Goal: Task Accomplishment & Management: Complete application form

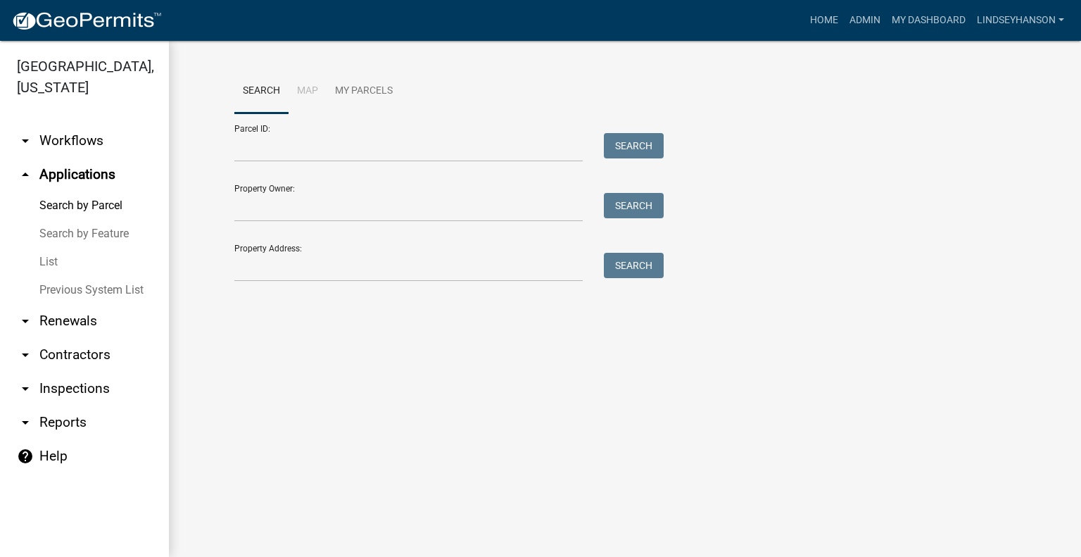
click at [101, 128] on link "arrow_drop_down Workflows" at bounding box center [84, 141] width 169 height 34
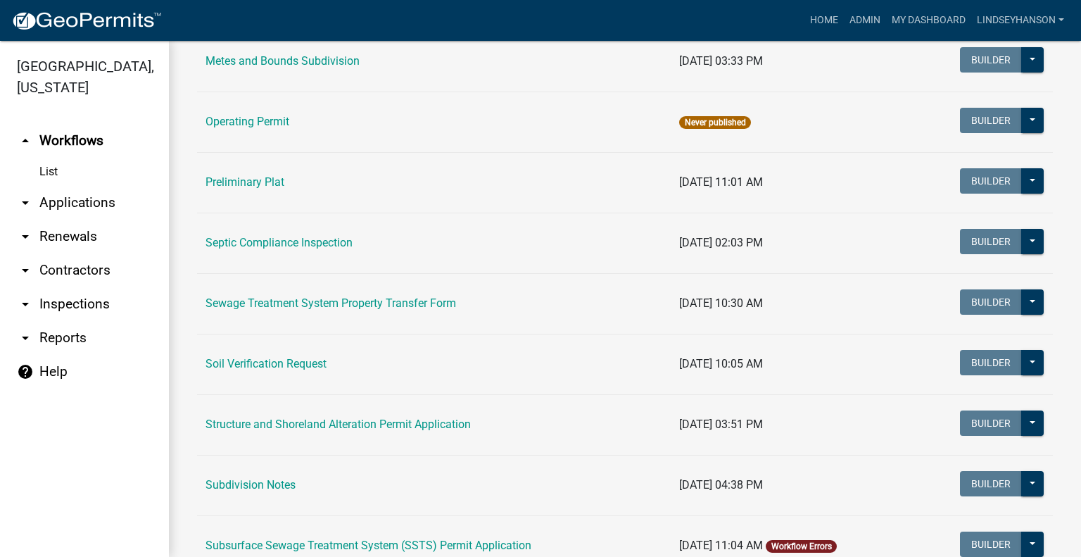
scroll to position [652, 0]
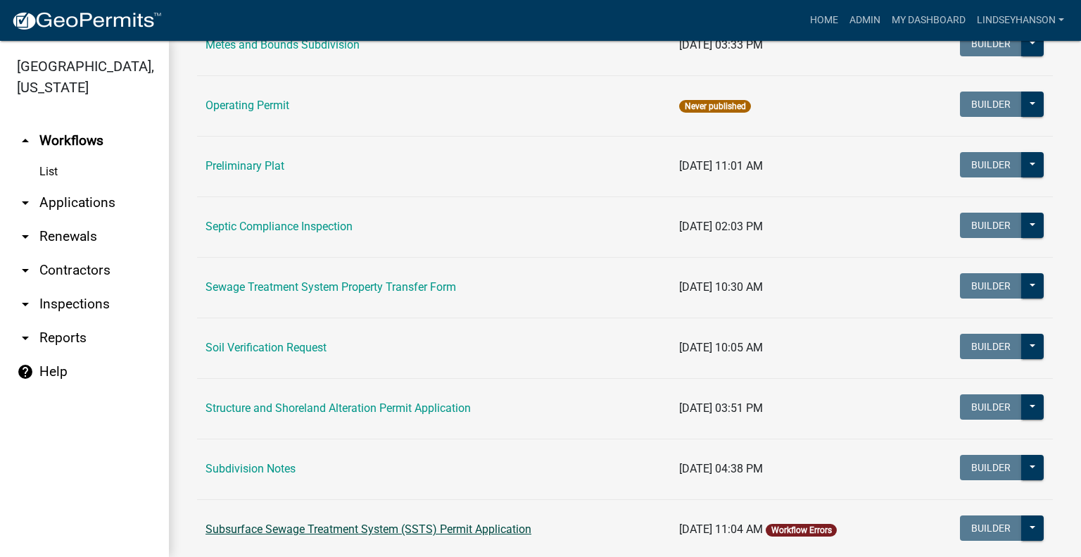
click at [504, 522] on link "Subsurface Sewage Treatment System (SSTS) Permit Application" at bounding box center [368, 528] width 326 height 13
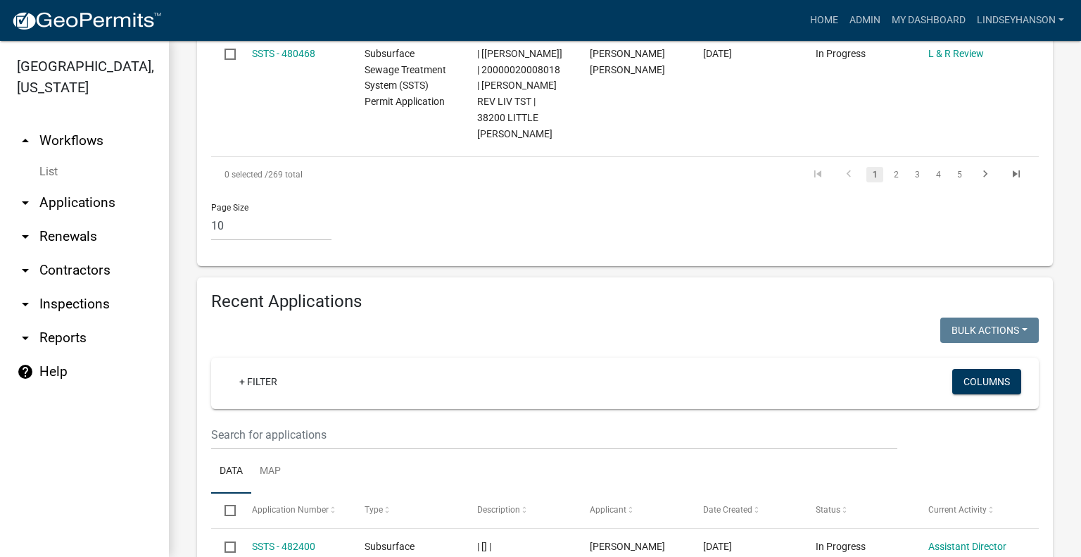
scroll to position [1575, 0]
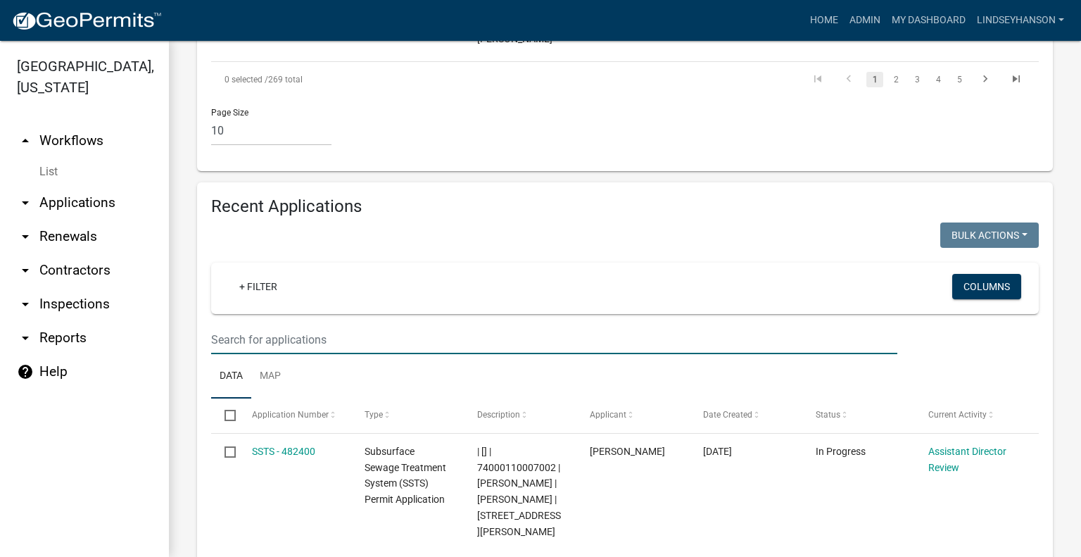
click at [505, 325] on input "text" at bounding box center [554, 339] width 686 height 29
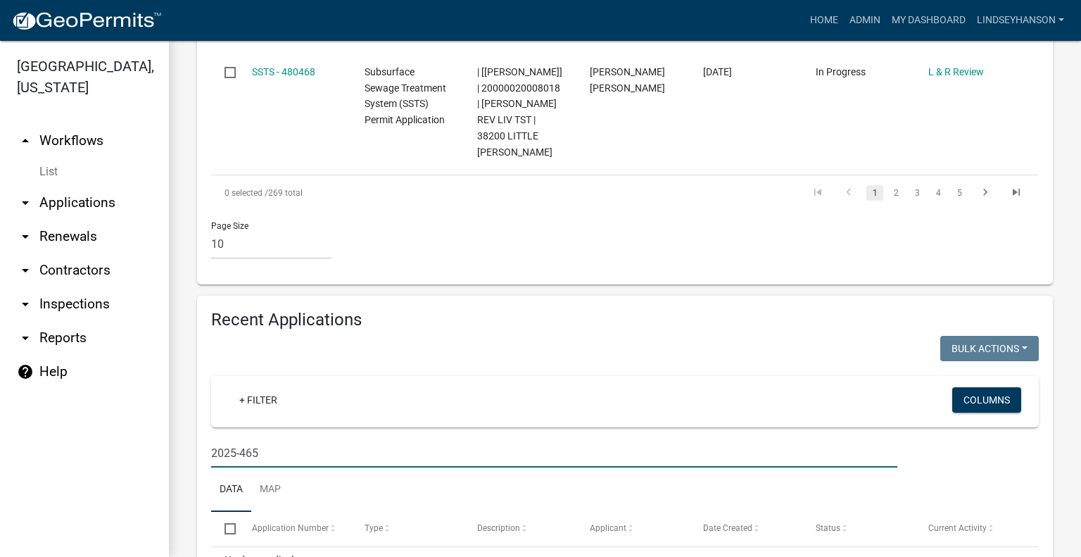
scroll to position [1471, 0]
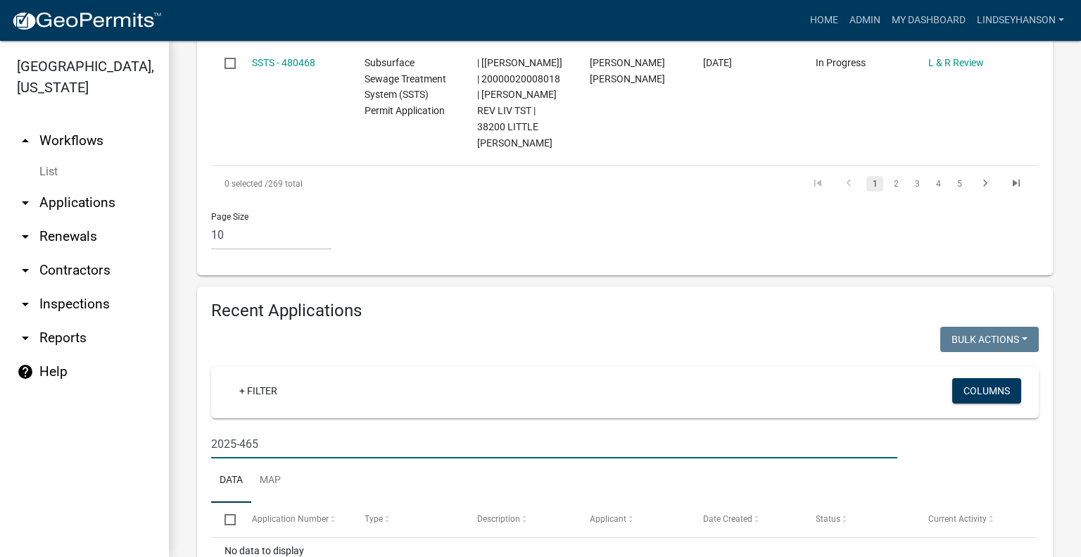
click at [277, 429] on input "2025-465" at bounding box center [554, 443] width 686 height 29
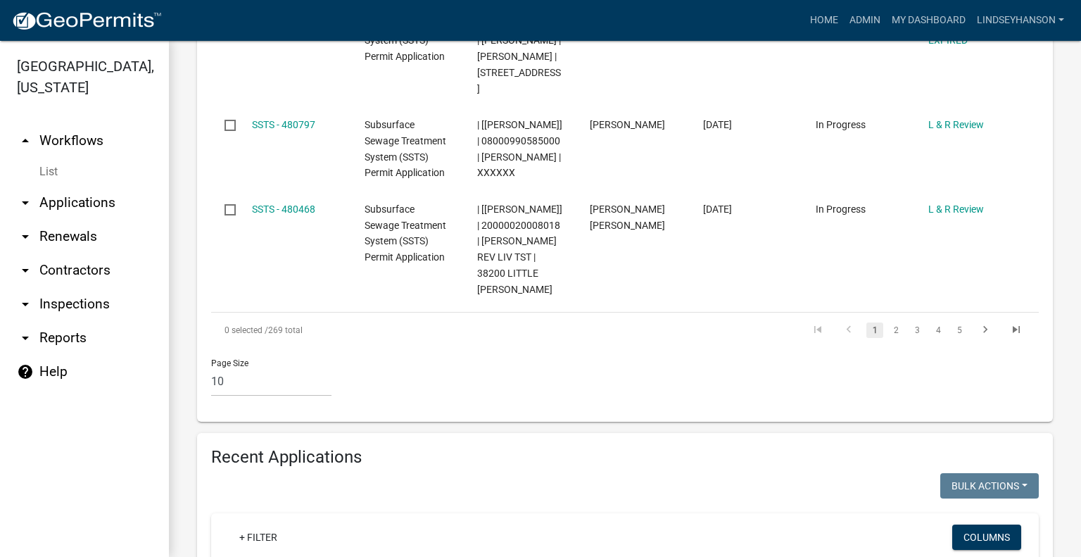
scroll to position [1401, 0]
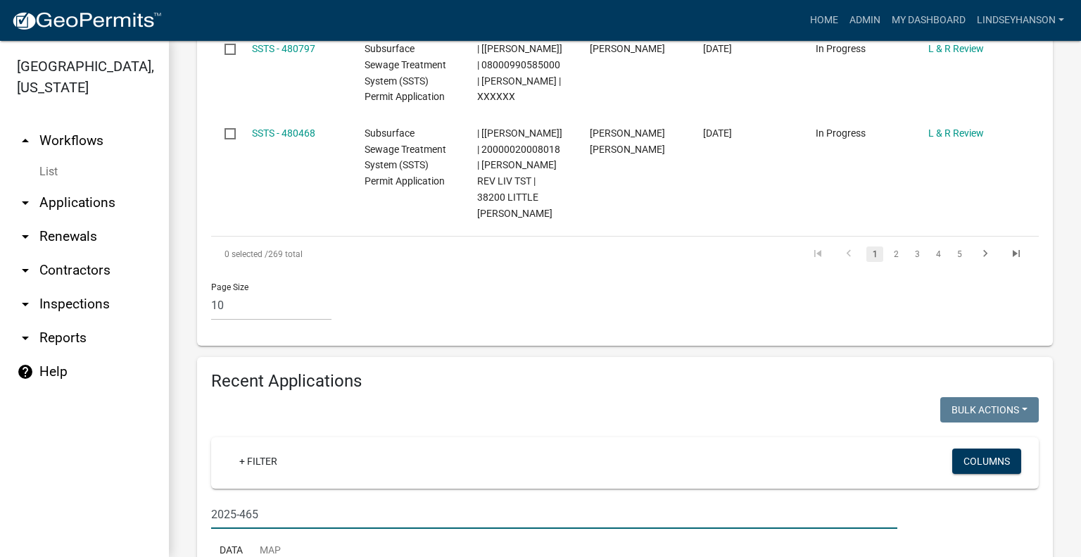
click at [235, 500] on input "2025-465" at bounding box center [554, 514] width 686 height 29
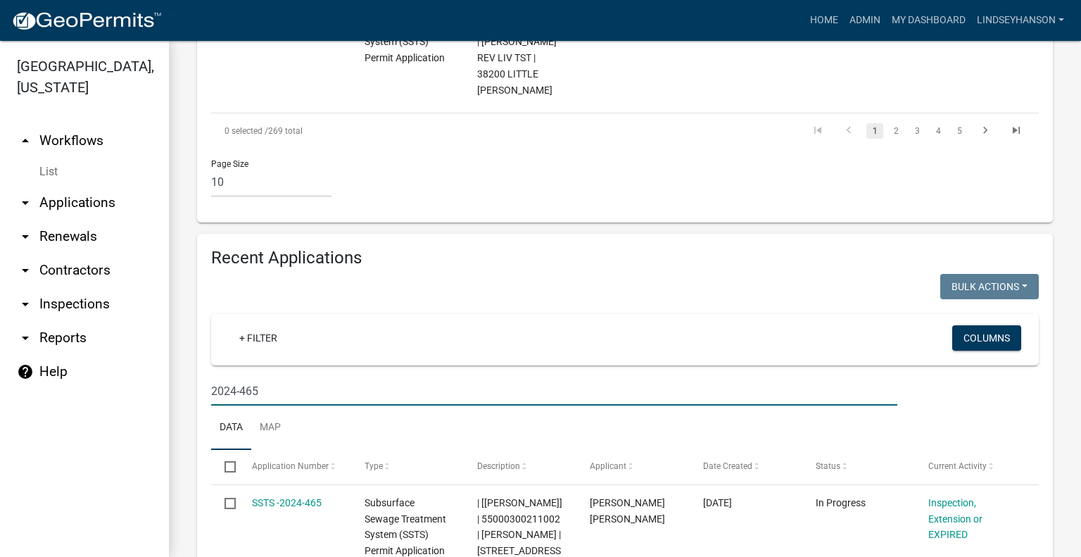
click at [305, 376] on input "2024-465" at bounding box center [554, 390] width 686 height 29
click at [274, 376] on input "2024-456" at bounding box center [554, 390] width 686 height 29
type input "2025-440"
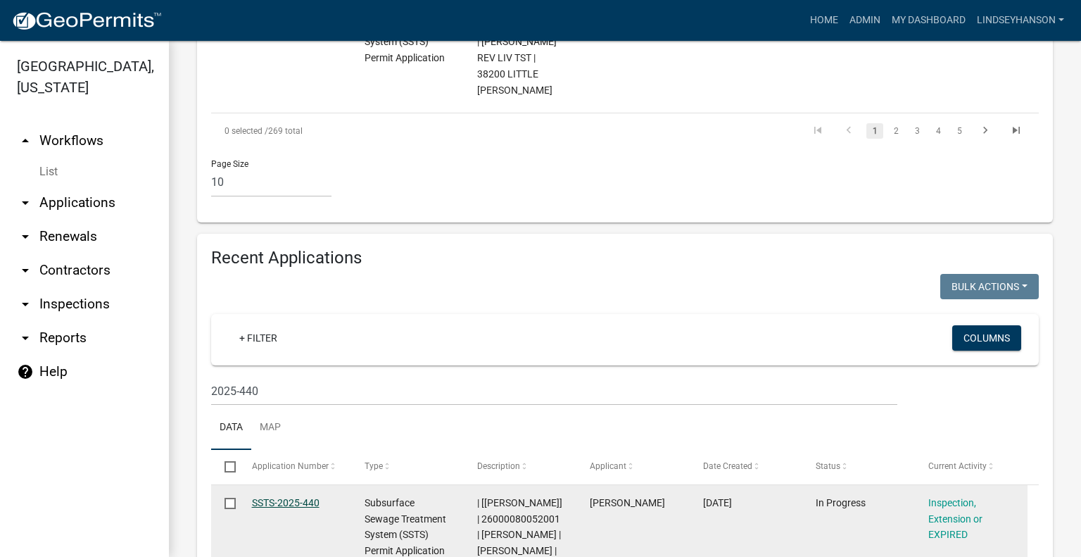
click at [290, 497] on link "SSTS-2025-440" at bounding box center [286, 502] width 68 height 11
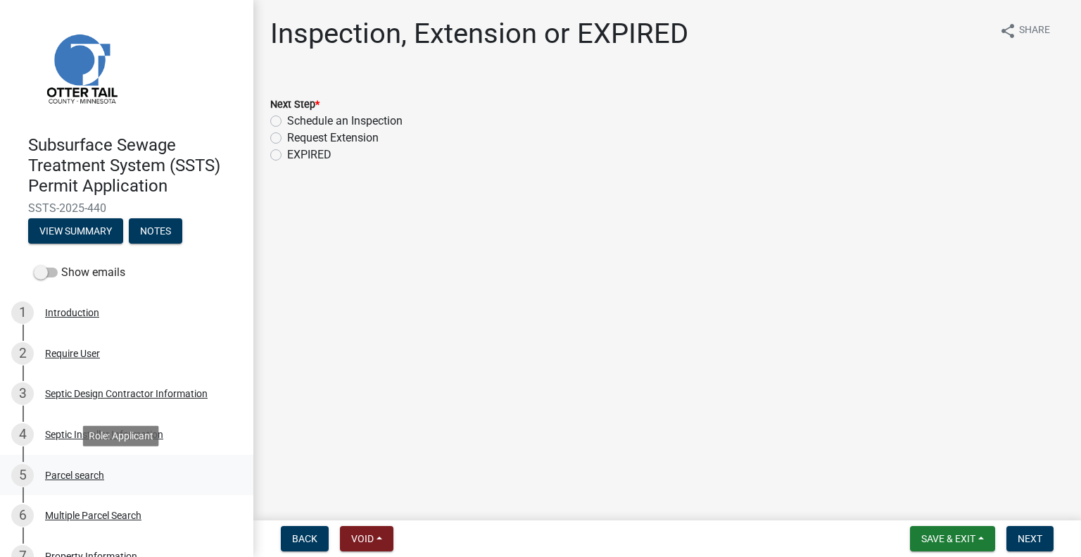
click at [104, 478] on div "5 Parcel search" at bounding box center [121, 475] width 220 height 23
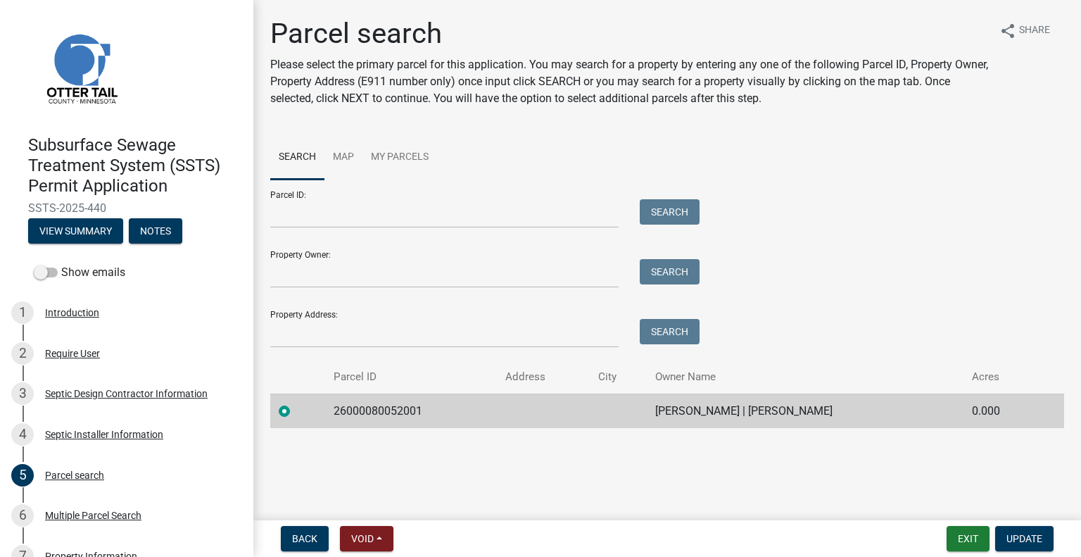
click at [377, 411] on td "26000080052001" at bounding box center [411, 410] width 172 height 34
copy td "26000080052001"
click at [723, 412] on td "PAUL MILLER | RUTH MILLER" at bounding box center [805, 410] width 316 height 34
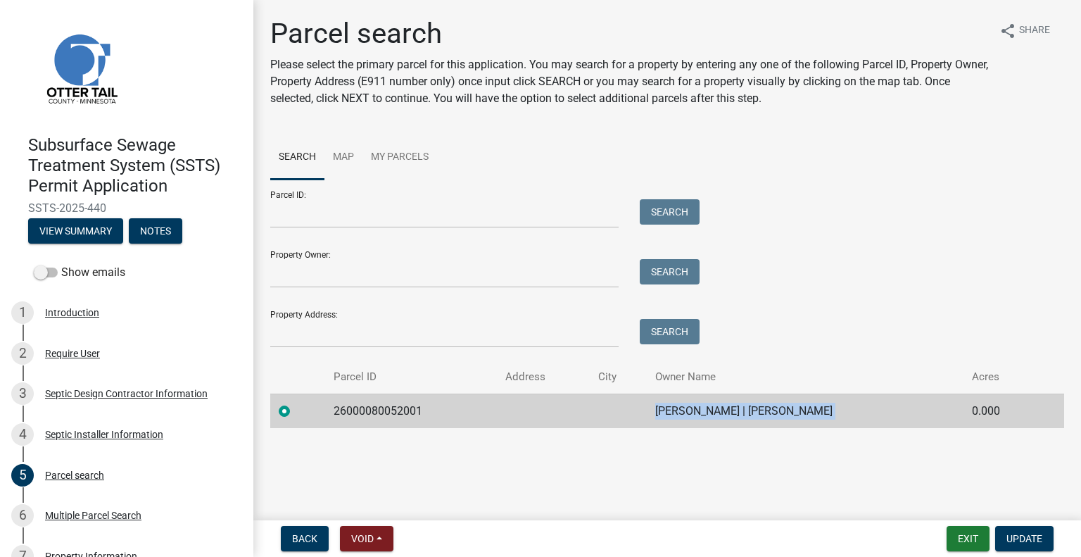
click at [723, 412] on td "PAUL MILLER | RUTH MILLER" at bounding box center [805, 410] width 316 height 34
copy td "PAUL MILLER | RUTH MILLER"
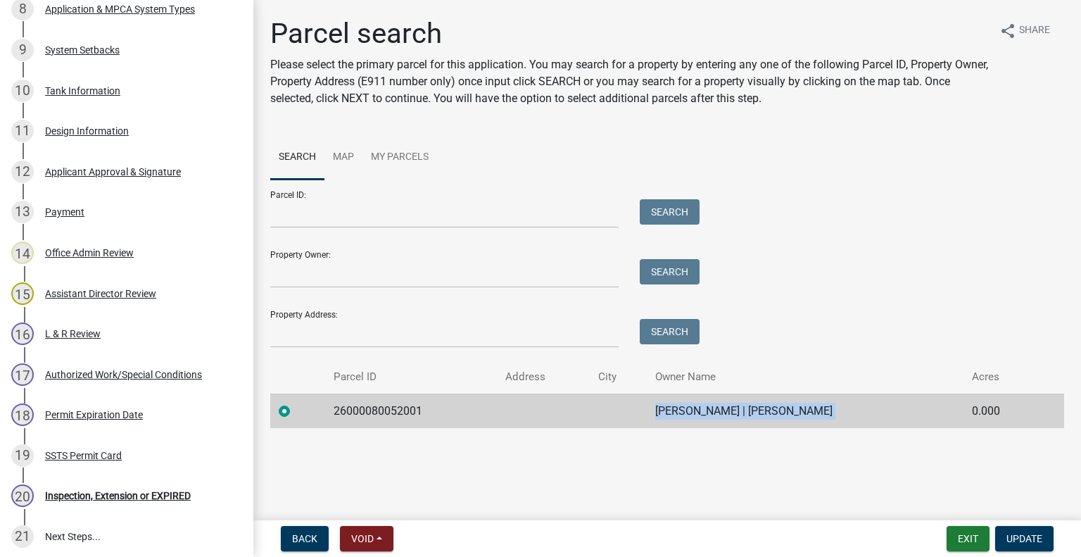
scroll to position [718, 0]
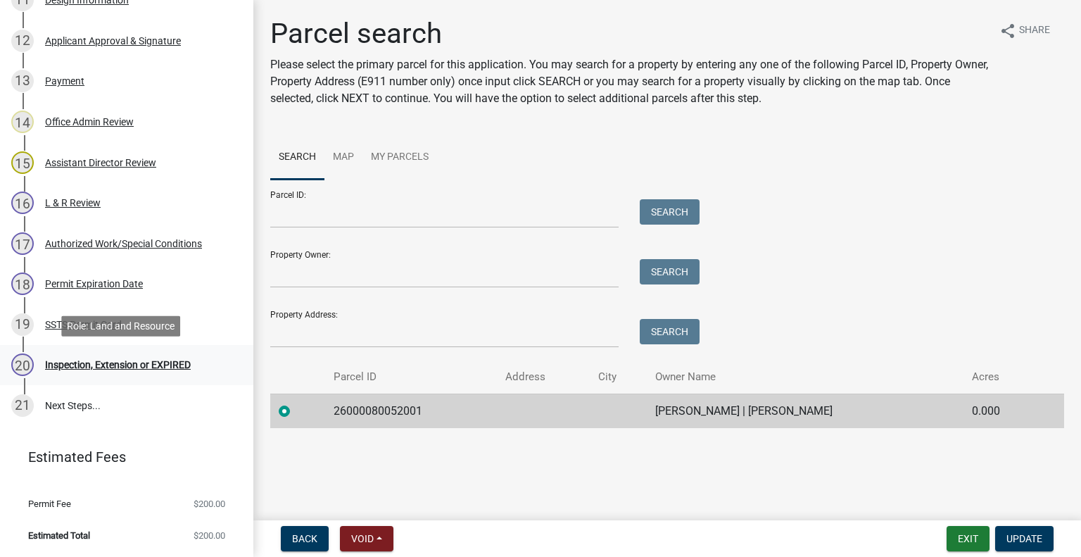
click at [129, 367] on div "Inspection, Extension or EXPIRED" at bounding box center [118, 365] width 146 height 10
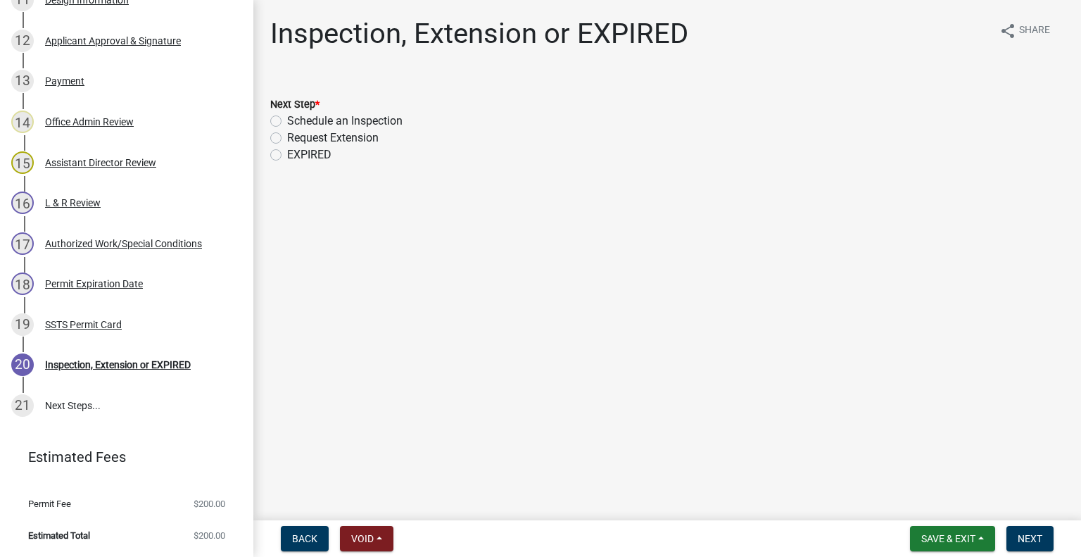
click at [339, 115] on label "Schedule an Inspection" at bounding box center [344, 121] width 115 height 17
click at [296, 115] on input "Schedule an Inspection" at bounding box center [291, 117] width 9 height 9
radio input "true"
click at [1030, 540] on span "Next" at bounding box center [1029, 538] width 25 height 11
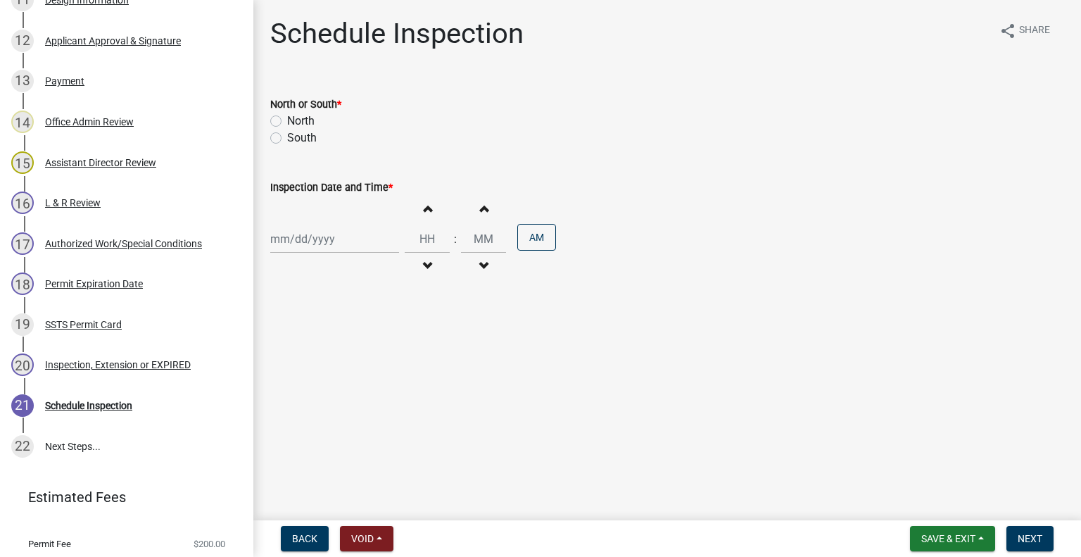
scroll to position [758, 0]
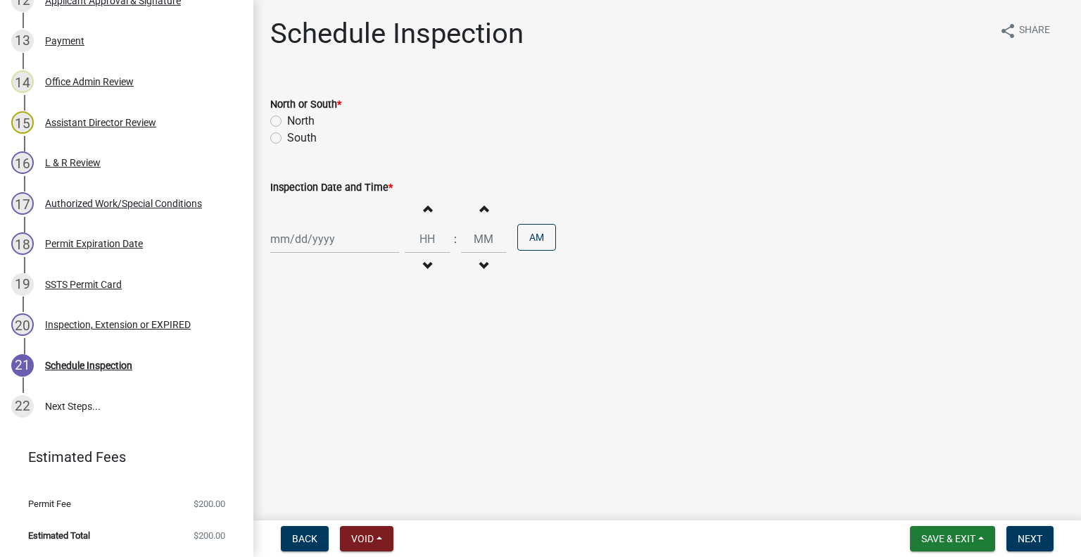
click at [305, 143] on label "South" at bounding box center [302, 137] width 30 height 17
click at [296, 139] on input "South" at bounding box center [291, 133] width 9 height 9
radio input "true"
select select "9"
select select "2025"
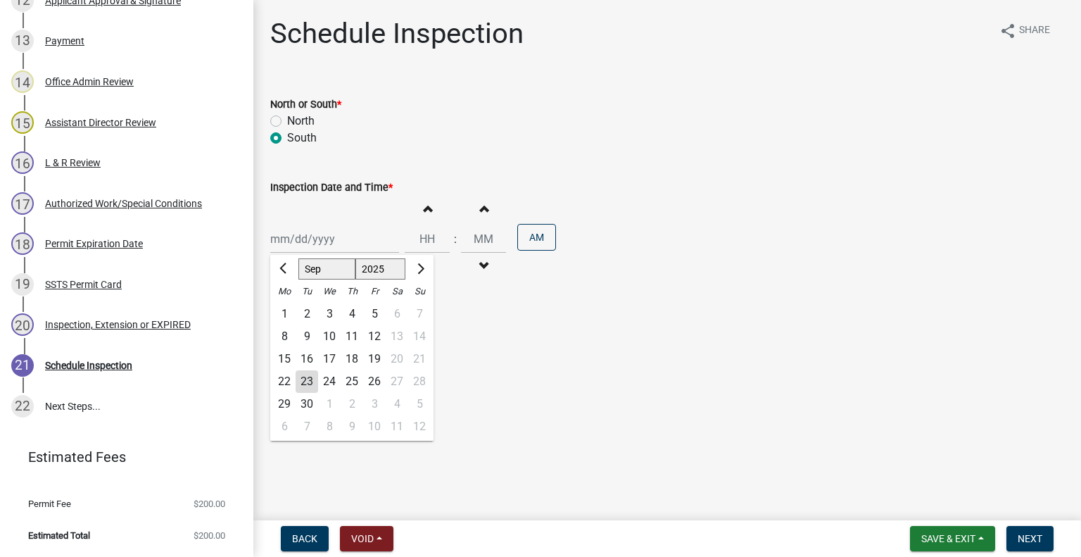
click at [319, 232] on div "Jan Feb Mar Apr May Jun Jul Aug Sep Oct Nov Dec 1525 1526 1527 1528 1529 1530 1…" at bounding box center [334, 238] width 129 height 29
click at [350, 379] on div "25" at bounding box center [352, 381] width 23 height 23
type input "09/25/2025"
click at [427, 266] on button "Decrement hours" at bounding box center [427, 265] width 30 height 25
type input "11"
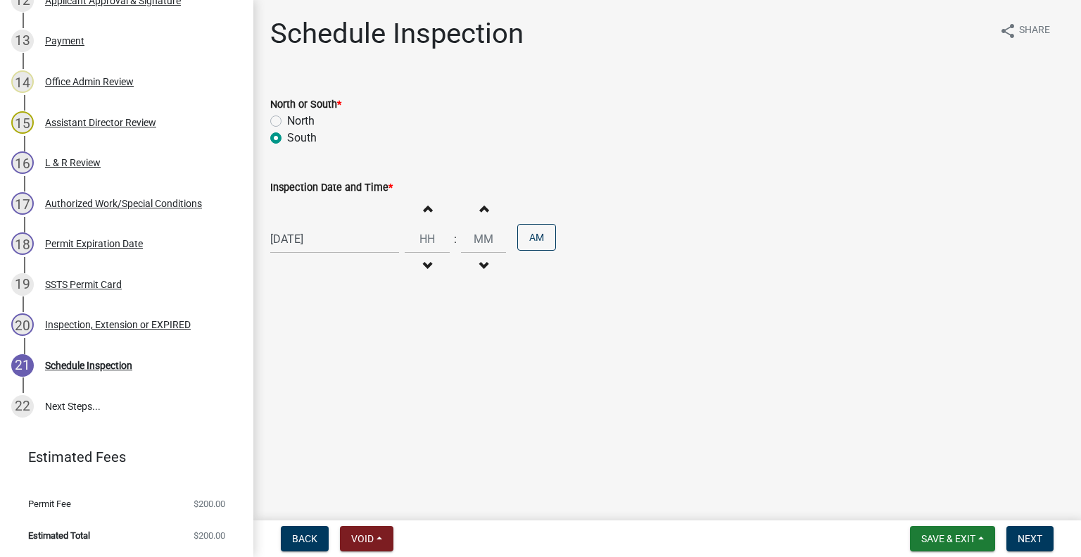
type input "00"
click at [420, 198] on button "Increment hours" at bounding box center [427, 208] width 30 height 25
type input "12"
click at [531, 236] on button "AM" at bounding box center [536, 237] width 39 height 27
click at [1027, 533] on span "Next" at bounding box center [1029, 538] width 25 height 11
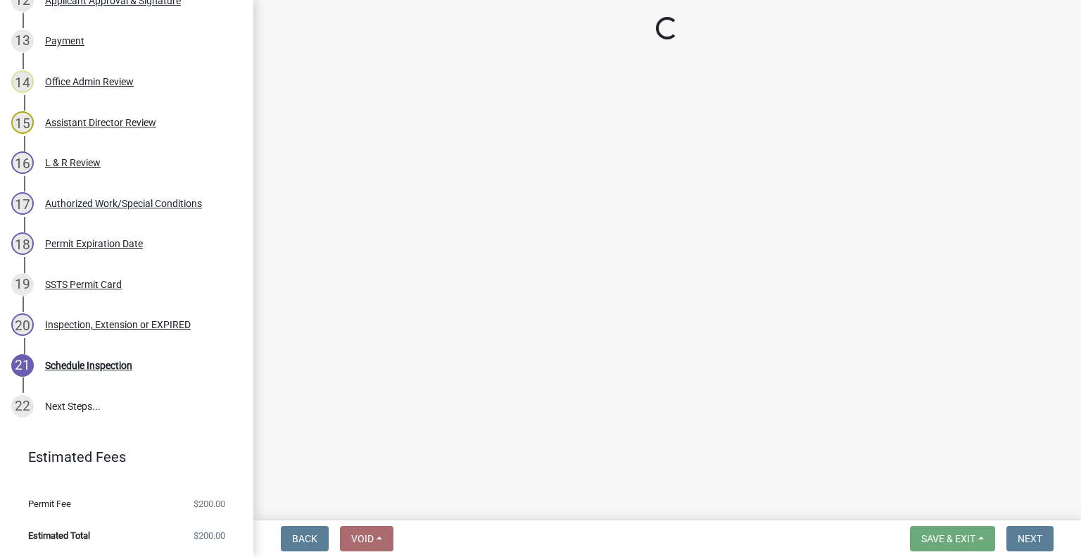
scroll to position [880, 0]
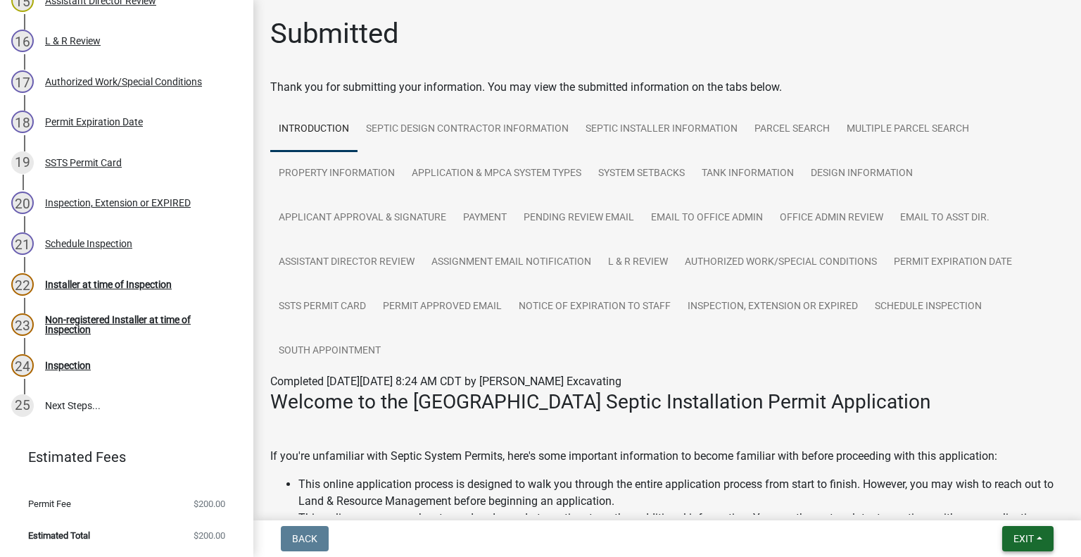
click at [1022, 547] on button "Exit" at bounding box center [1027, 538] width 51 height 25
click at [1009, 504] on button "Save & Exit" at bounding box center [997, 502] width 113 height 34
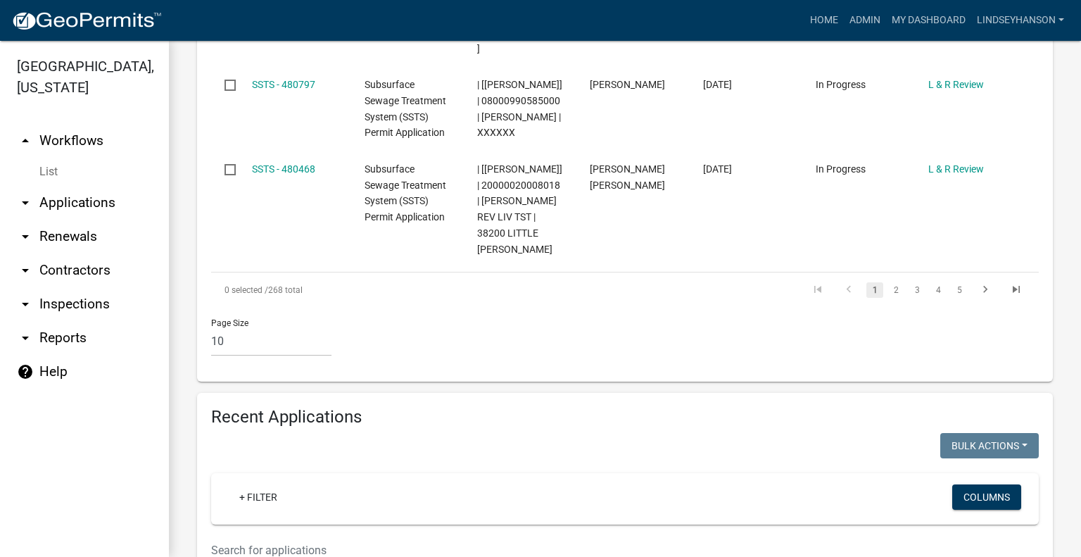
scroll to position [1330, 0]
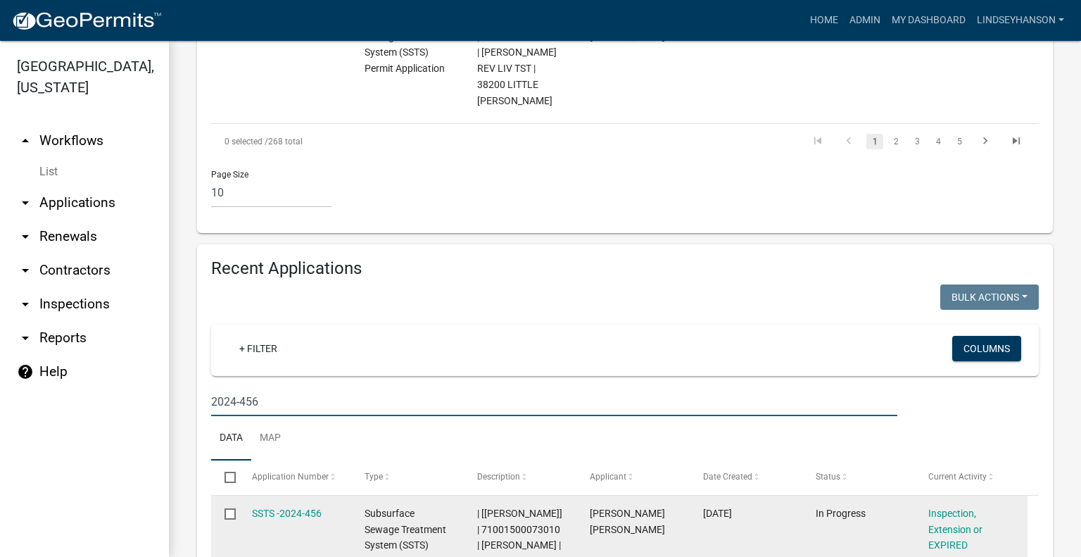
scroll to position [1541, 0]
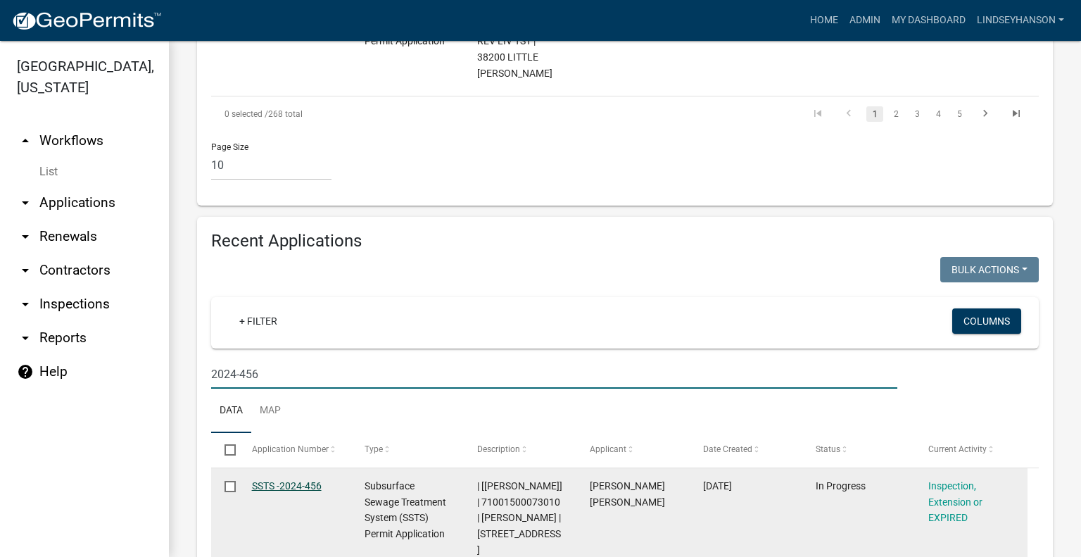
type input "2024-456"
click at [305, 480] on link "SSTS -2024-456" at bounding box center [287, 485] width 70 height 11
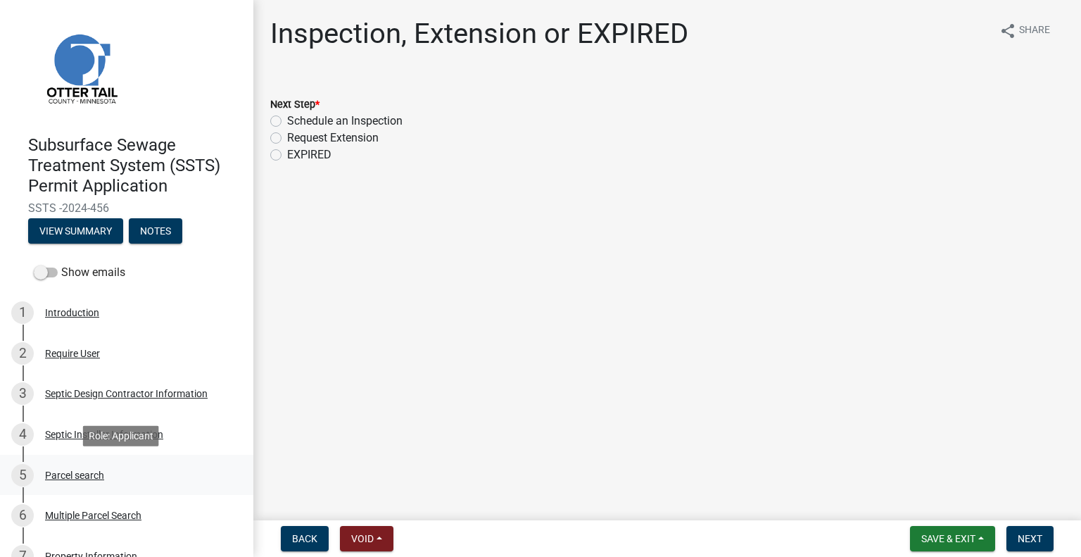
click at [113, 469] on div "5 Parcel search" at bounding box center [121, 475] width 220 height 23
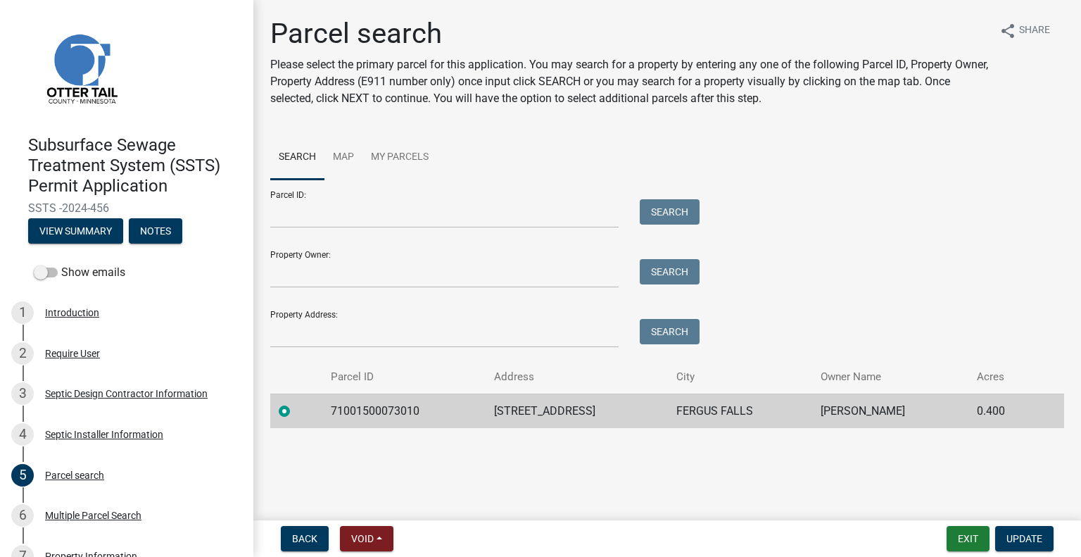
click at [372, 419] on td "71001500073010" at bounding box center [403, 410] width 163 height 34
click at [372, 417] on td "71001500073010" at bounding box center [403, 410] width 163 height 34
copy td "71001500073010"
click at [543, 405] on td "1919 PEBBLE LAKE RD" at bounding box center [576, 410] width 182 height 34
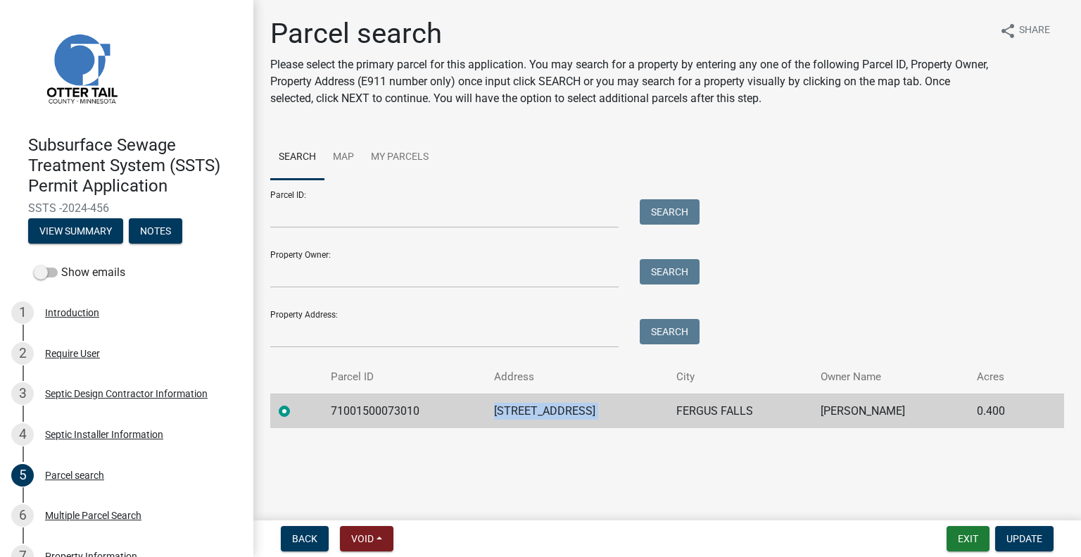
click at [543, 405] on td "1919 PEBBLE LAKE RD" at bounding box center [576, 410] width 182 height 34
copy td "1919 PEBBLE LAKE RD"
click at [732, 418] on td "FERGUS FALLS" at bounding box center [740, 410] width 144 height 34
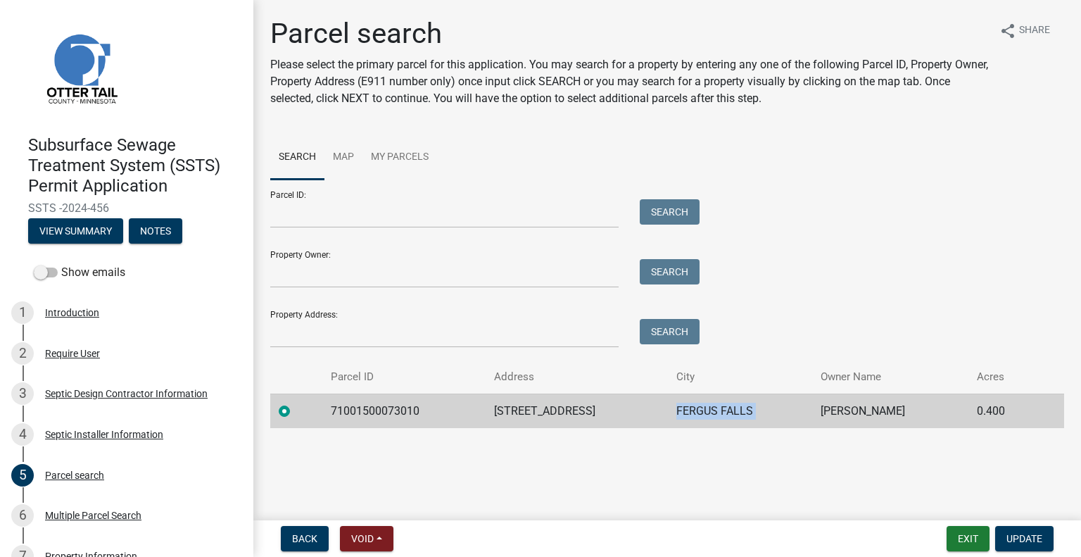
copy td "FERGUS FALLS"
click at [872, 405] on td "DAVID JENSEN" at bounding box center [890, 410] width 156 height 34
copy td "DAVID JENSEN"
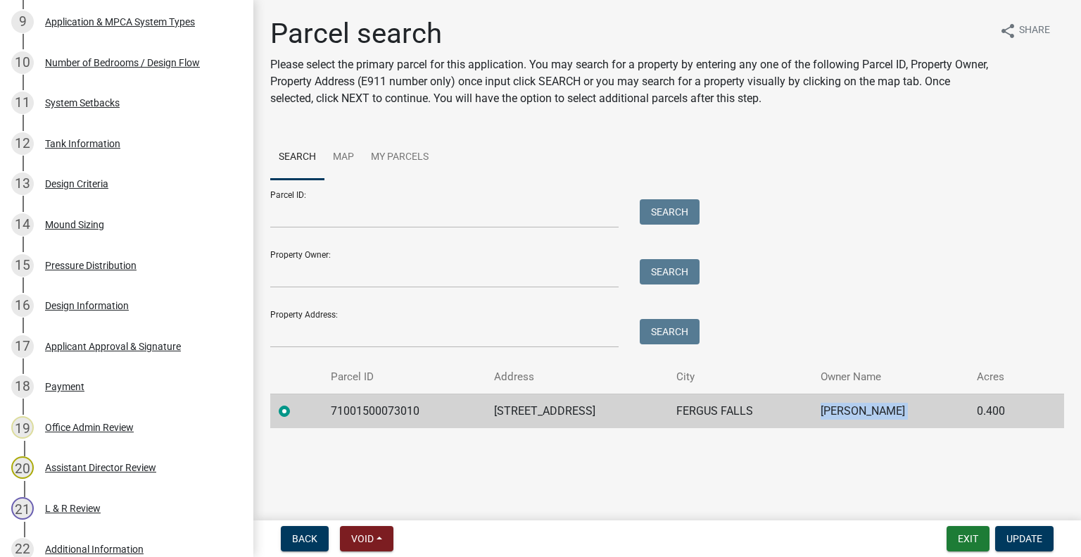
scroll to position [979, 0]
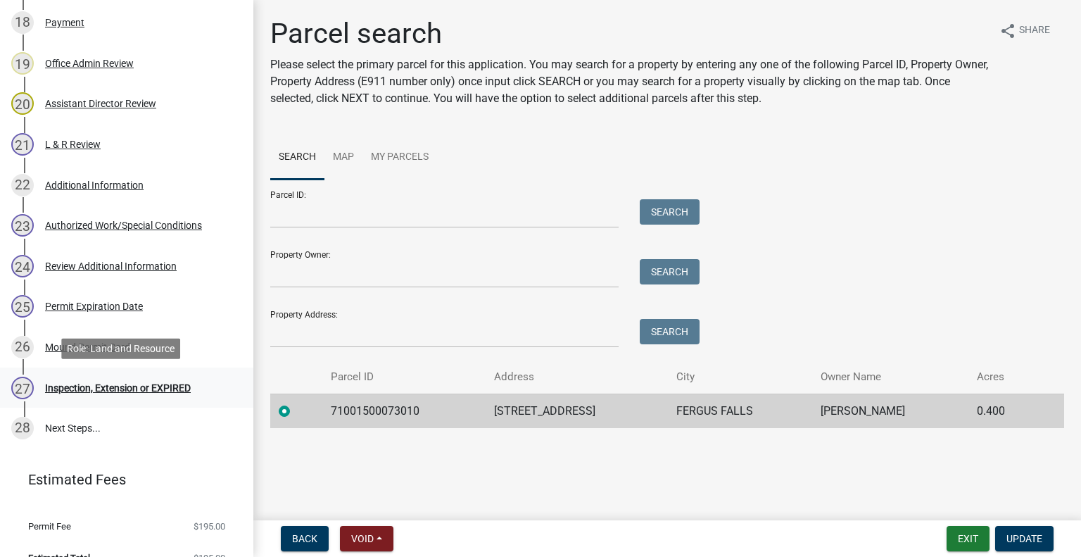
click at [149, 383] on div "Inspection, Extension or EXPIRED" at bounding box center [118, 388] width 146 height 10
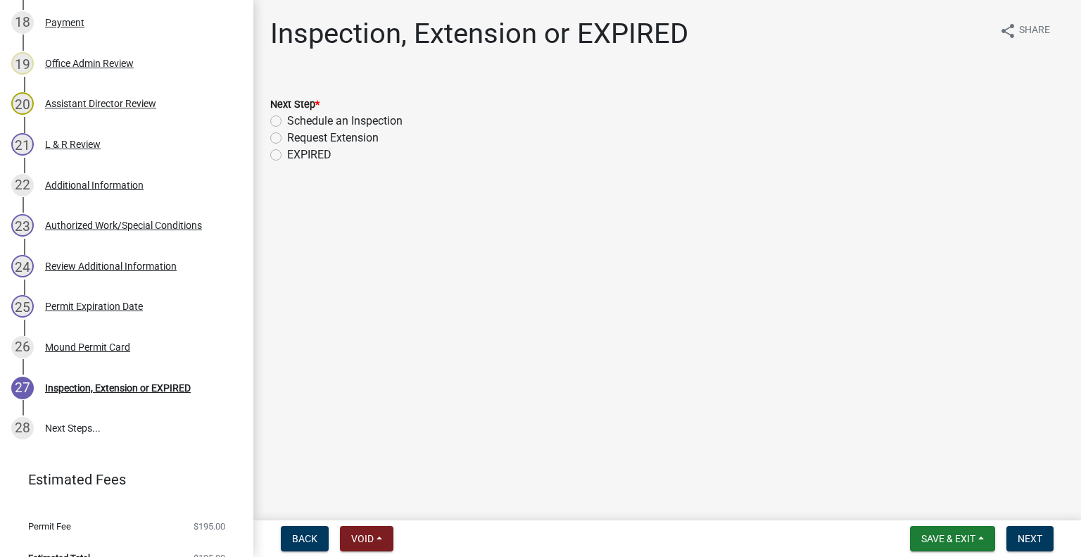
click at [391, 120] on label "Schedule an Inspection" at bounding box center [344, 121] width 115 height 17
click at [296, 120] on input "Schedule an Inspection" at bounding box center [291, 117] width 9 height 9
radio input "true"
click at [1016, 522] on nav "Back Void Withdraw Lock Expire Void Save & Exit Save Save & Exit Next" at bounding box center [666, 538] width 827 height 37
click at [1025, 540] on span "Next" at bounding box center [1029, 538] width 25 height 11
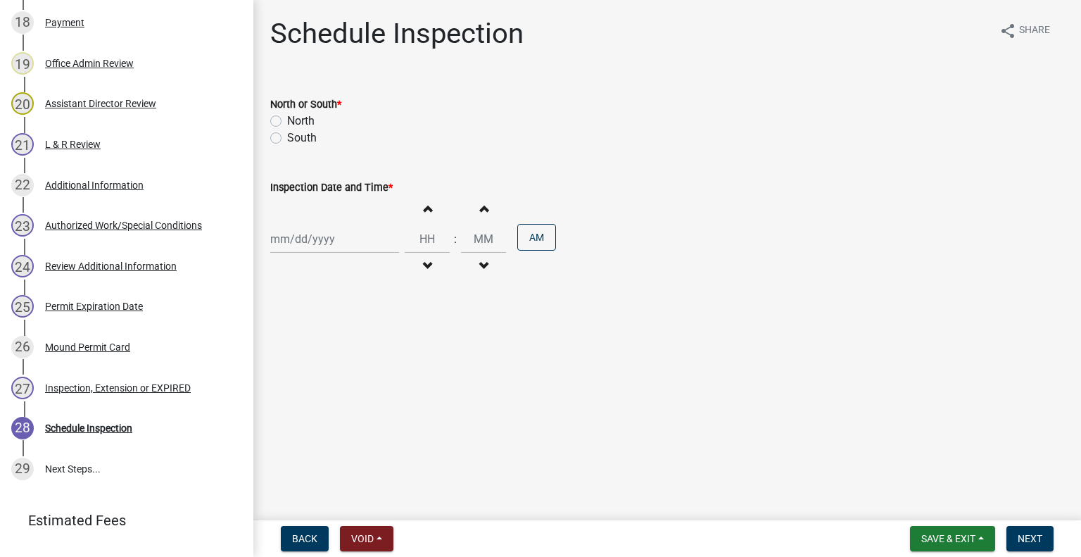
scroll to position [1019, 0]
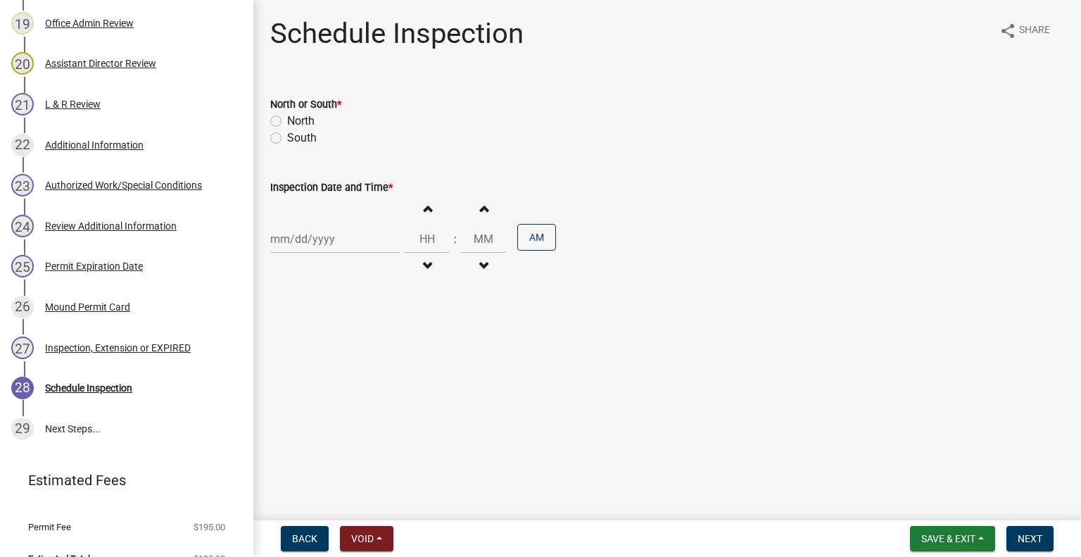
click at [290, 146] on wm-data-entity-input "North or South * North South" at bounding box center [667, 119] width 794 height 80
click at [300, 134] on label "South" at bounding box center [302, 137] width 30 height 17
click at [296, 134] on input "South" at bounding box center [291, 133] width 9 height 9
radio input "true"
click at [310, 236] on div at bounding box center [334, 238] width 129 height 29
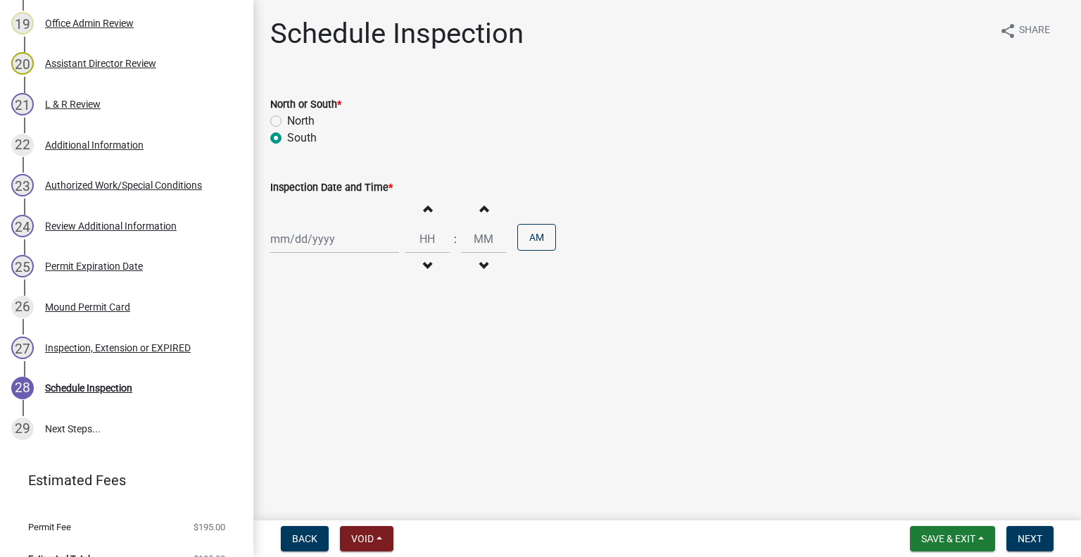
select select "9"
select select "2025"
drag, startPoint x: 352, startPoint y: 379, endPoint x: 367, endPoint y: 360, distance: 24.5
click at [352, 376] on div "25" at bounding box center [352, 381] width 23 height 23
type input "09/25/2025"
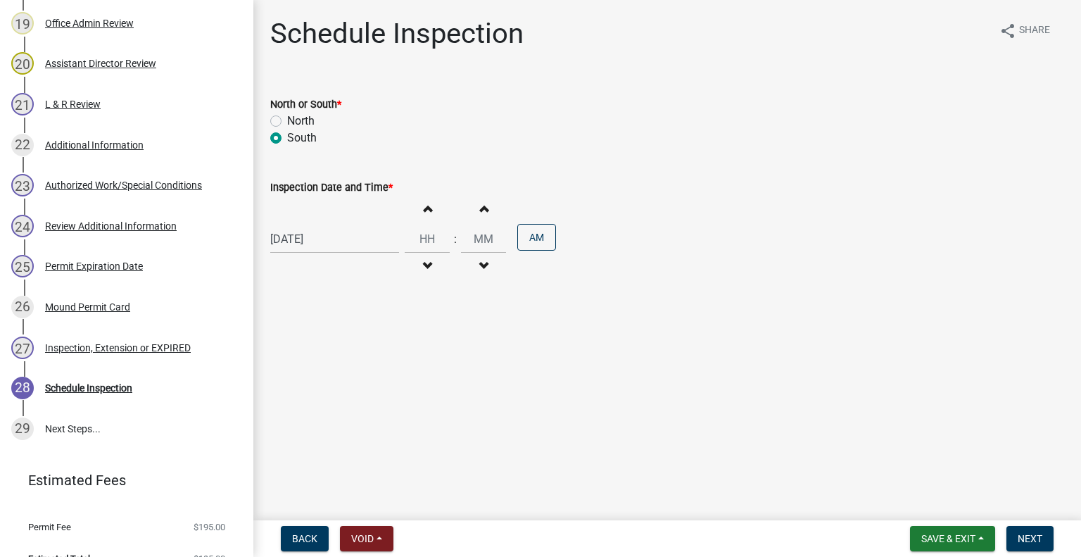
click at [414, 258] on button "Decrement hours" at bounding box center [427, 265] width 30 height 25
type input "11"
type input "00"
click at [414, 258] on button "Decrement hours" at bounding box center [427, 265] width 30 height 25
type input "10"
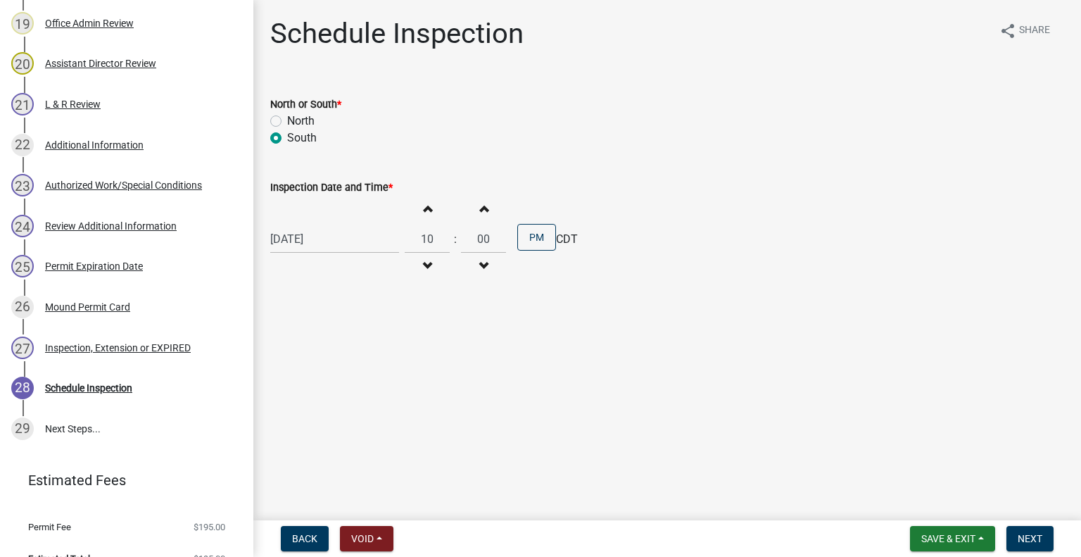
click at [552, 220] on div "09/25/2025 Increment hours 10 Decrement hours : Increment minutes 00 Decrement …" at bounding box center [667, 239] width 794 height 87
click at [532, 236] on button "PM" at bounding box center [536, 237] width 39 height 27
click at [1033, 545] on button "Next" at bounding box center [1029, 538] width 47 height 25
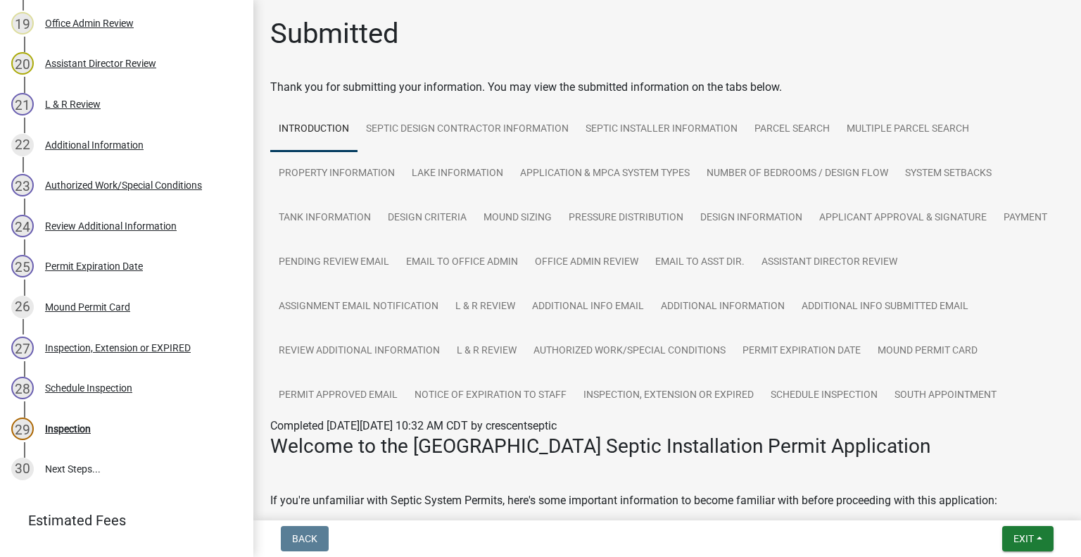
scroll to position [1060, 0]
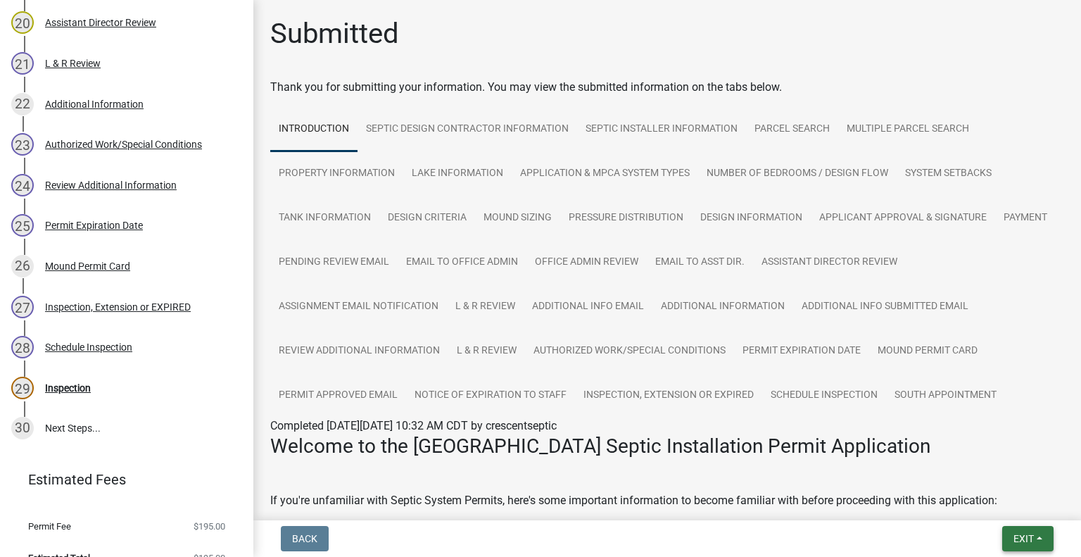
click at [1017, 535] on span "Exit" at bounding box center [1023, 538] width 20 height 11
click at [996, 516] on button "Save & Exit" at bounding box center [997, 502] width 113 height 34
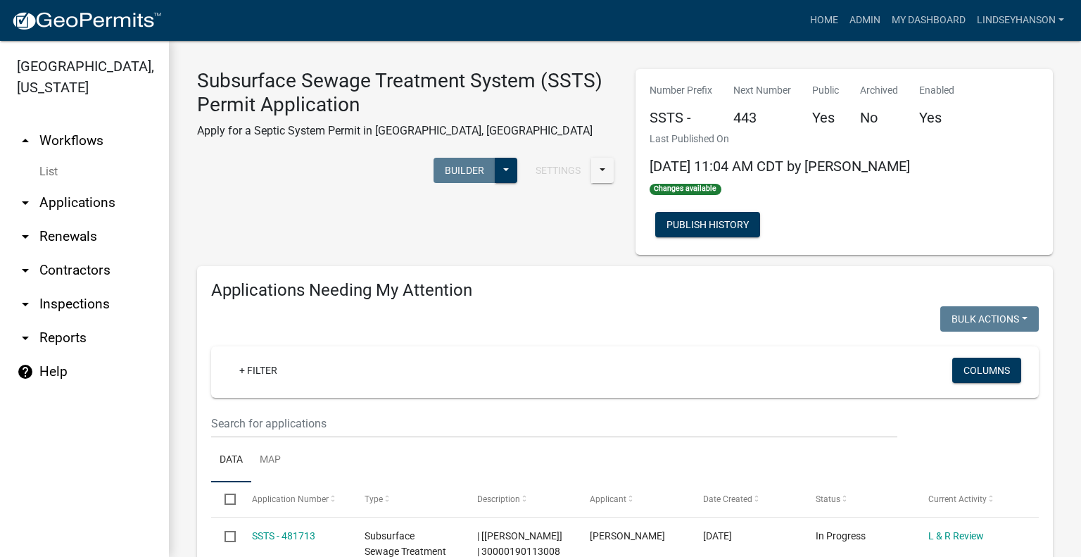
click at [113, 195] on link "arrow_drop_down Applications" at bounding box center [84, 203] width 169 height 34
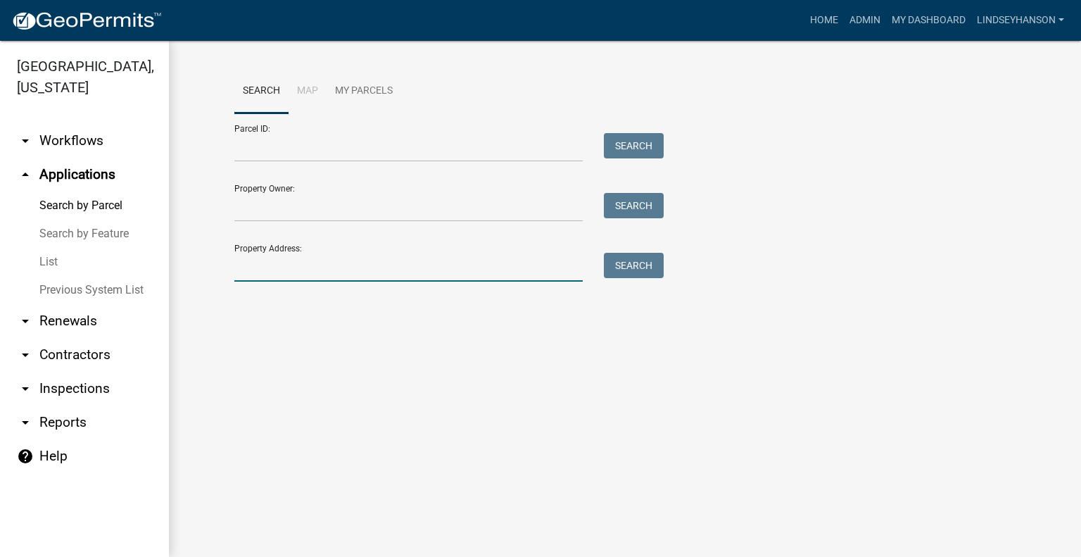
click at [352, 262] on input "Property Address:" at bounding box center [408, 267] width 348 height 29
type input "52879"
click at [324, 260] on input "52879" at bounding box center [408, 267] width 348 height 29
click at [323, 260] on input "52879" at bounding box center [408, 267] width 348 height 29
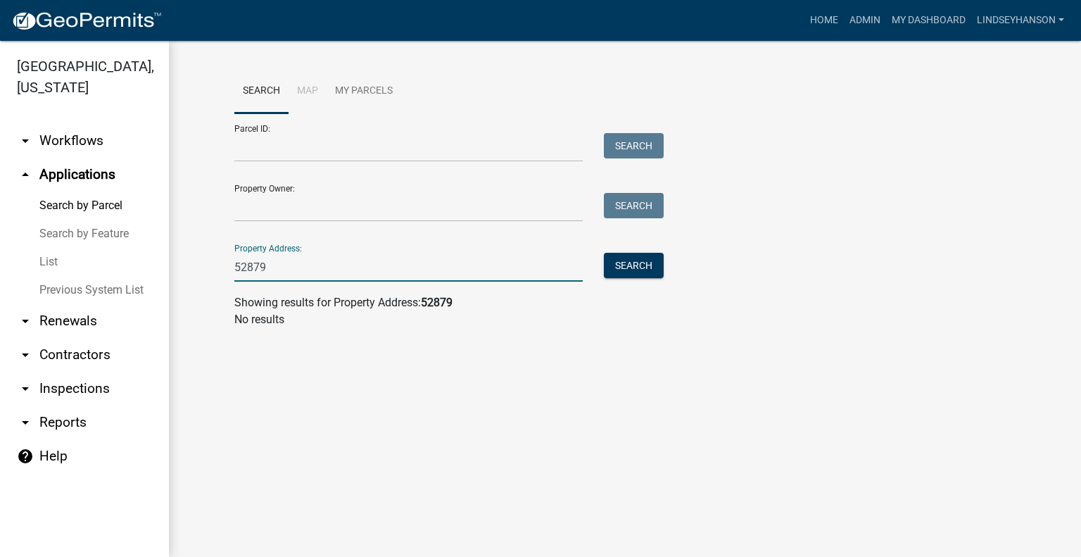
click at [323, 260] on input "52879" at bounding box center [408, 267] width 348 height 29
click at [346, 210] on input "Property Owner:" at bounding box center [408, 207] width 348 height 29
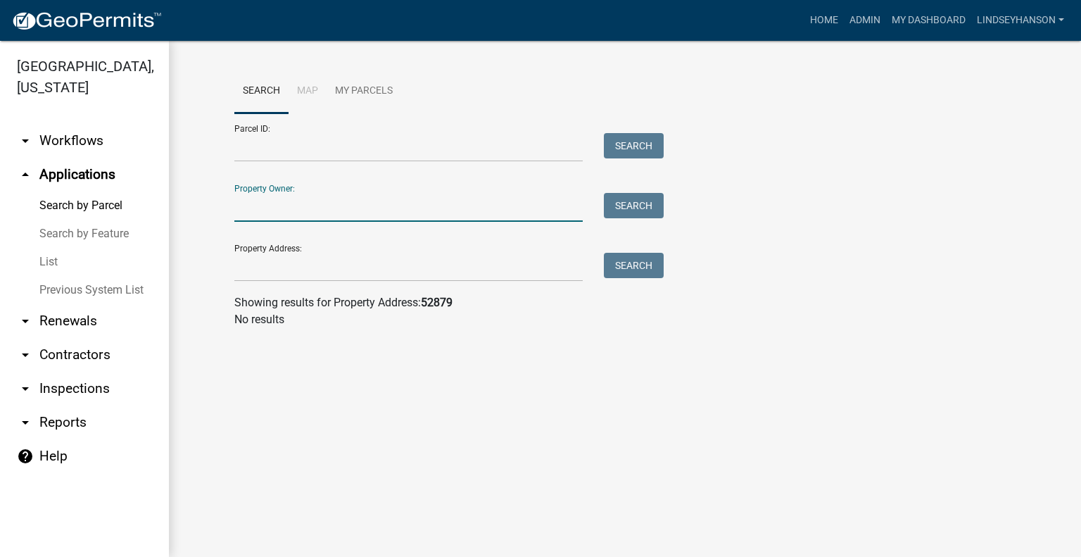
click at [355, 208] on input "Property Owner:" at bounding box center [408, 207] width 348 height 29
type input "k"
click at [107, 142] on link "arrow_drop_down Workflows" at bounding box center [84, 141] width 169 height 34
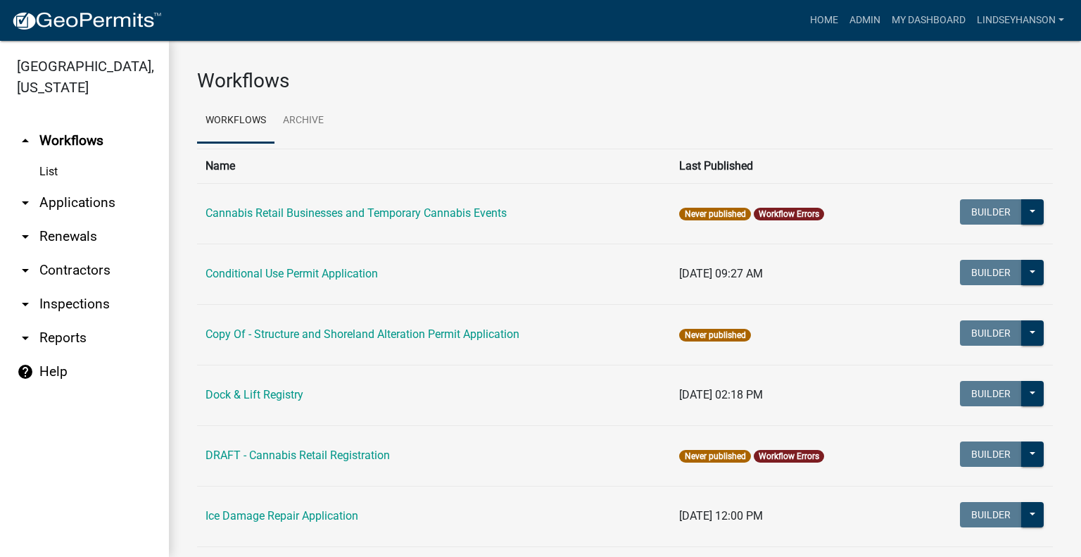
click at [69, 191] on link "arrow_drop_down Applications" at bounding box center [84, 203] width 169 height 34
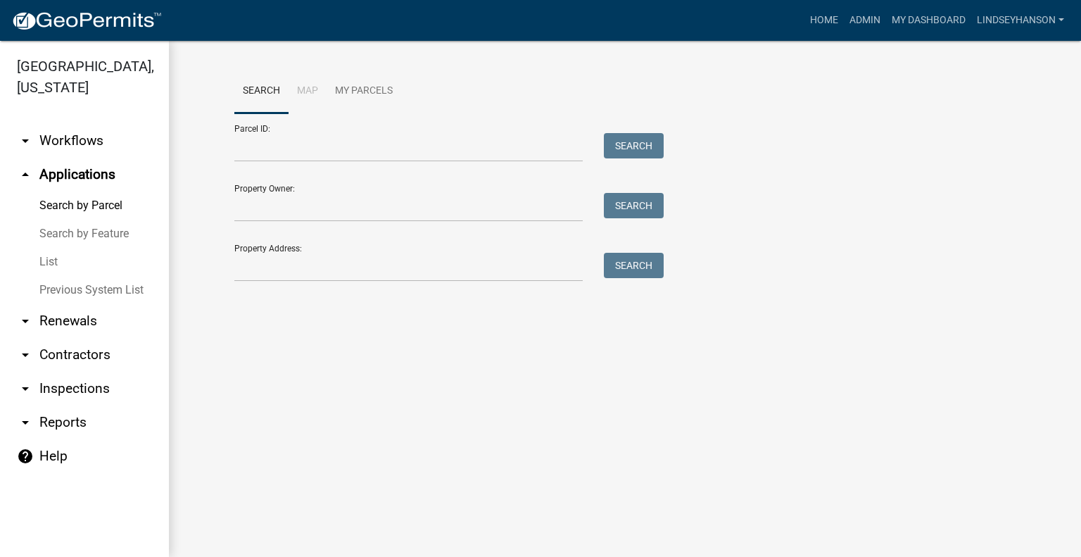
click at [105, 137] on link "arrow_drop_down Workflows" at bounding box center [84, 141] width 169 height 34
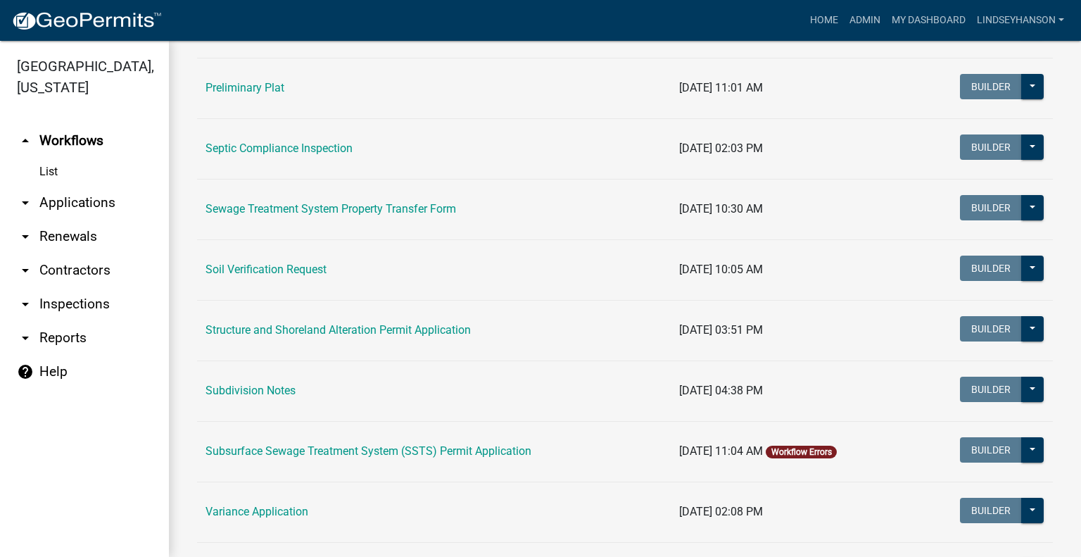
scroll to position [794, 0]
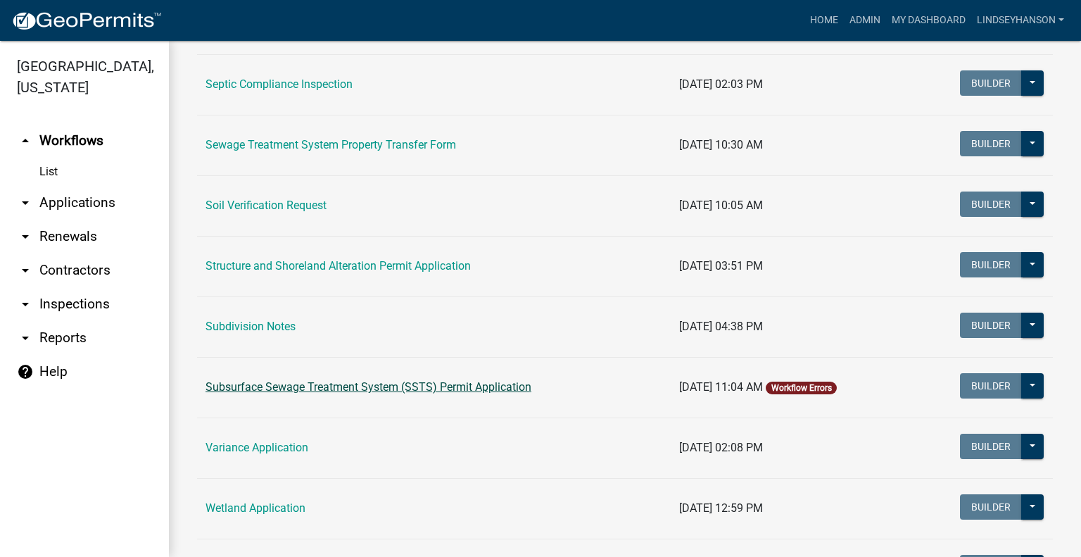
click at [498, 382] on link "Subsurface Sewage Treatment System (SSTS) Permit Application" at bounding box center [368, 386] width 326 height 13
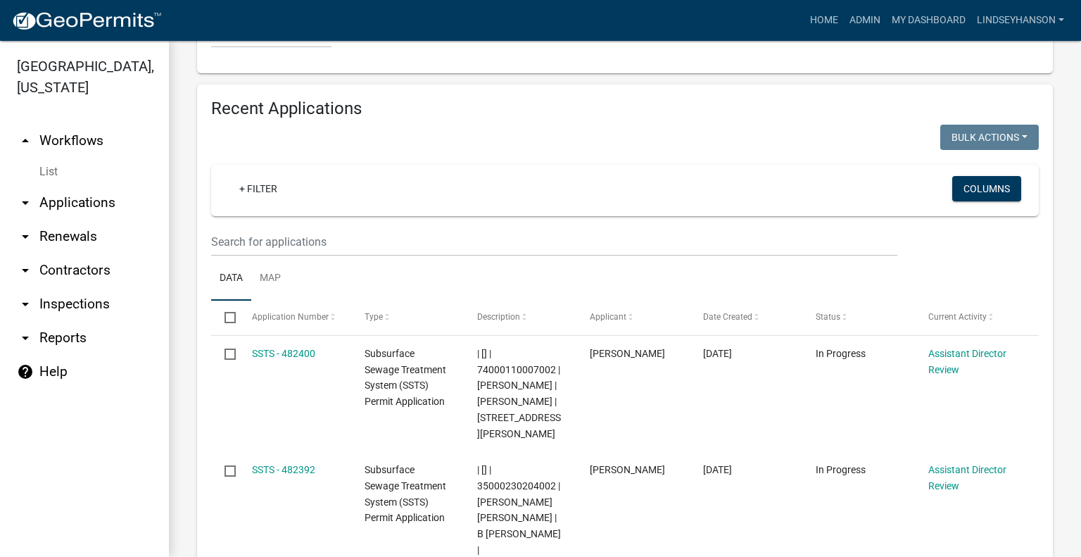
scroll to position [1656, 0]
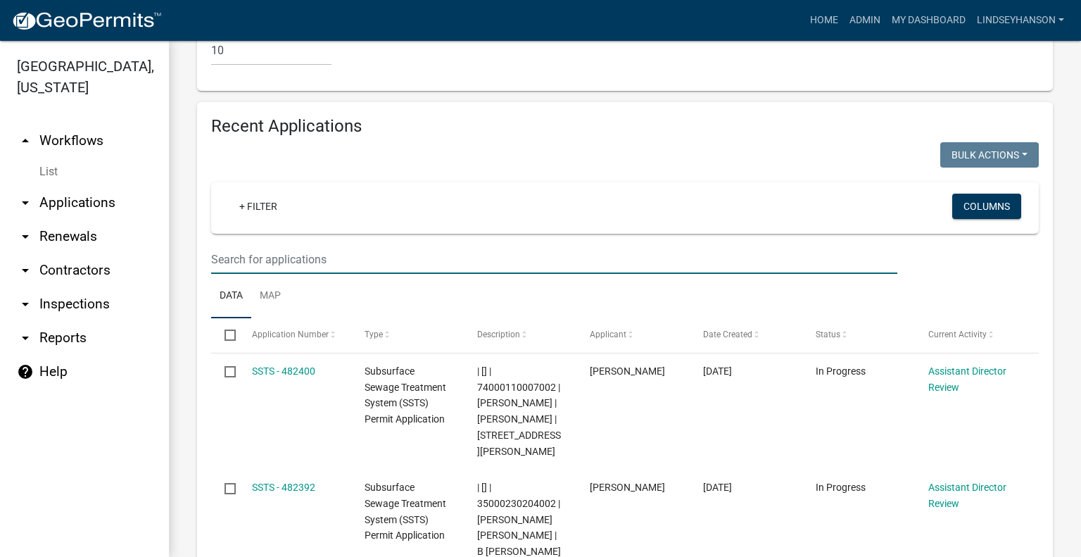
click at [458, 245] on input "text" at bounding box center [554, 259] width 686 height 29
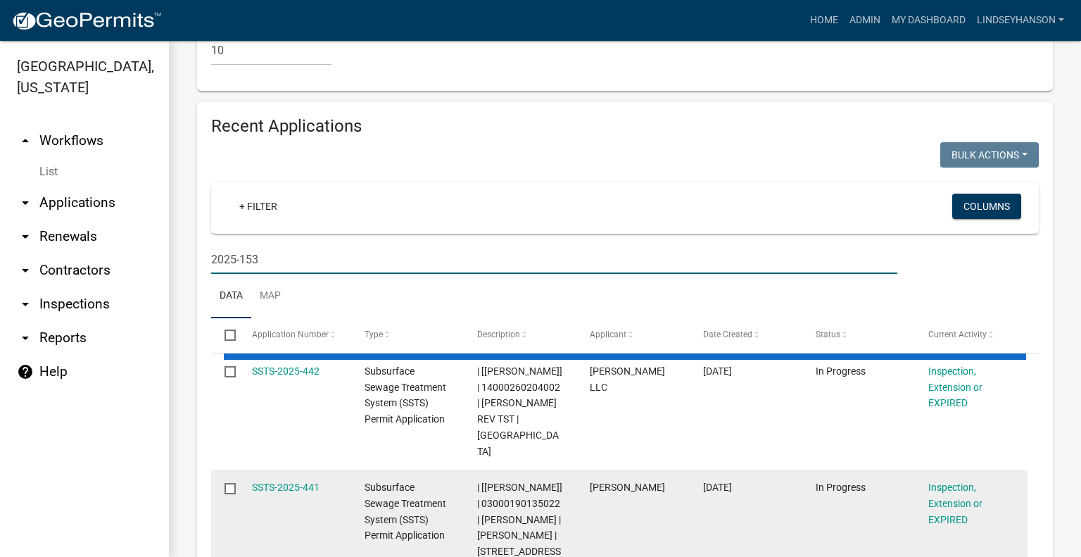
scroll to position [1556, 0]
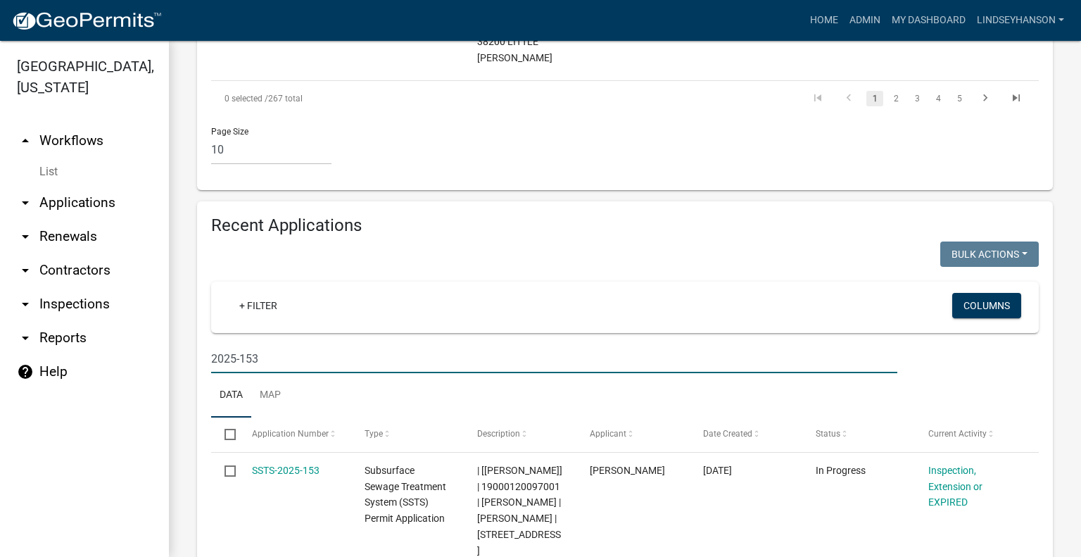
type input "2025-153"
click at [84, 146] on link "arrow_drop_up Workflows" at bounding box center [84, 141] width 169 height 34
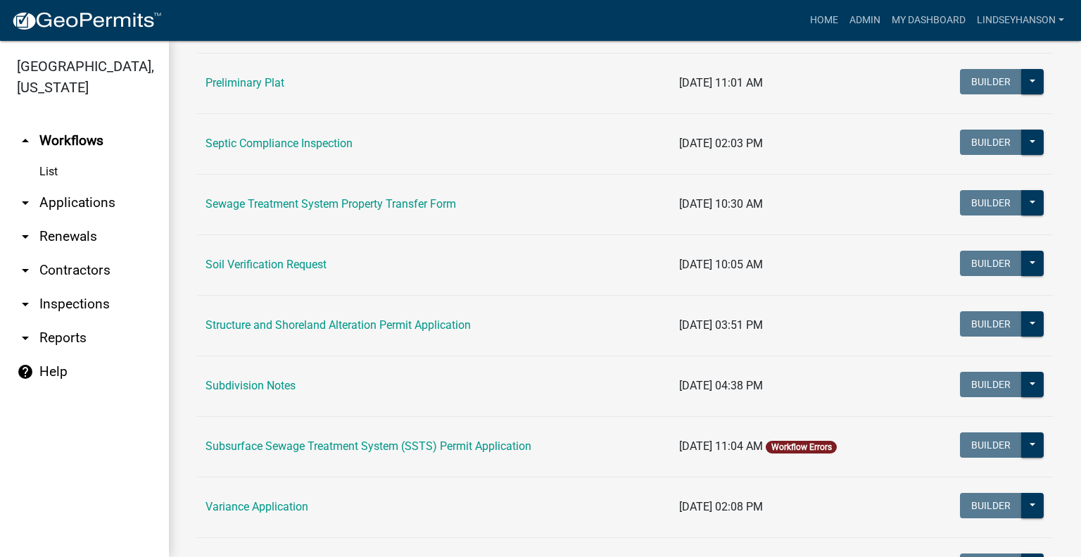
scroll to position [746, 0]
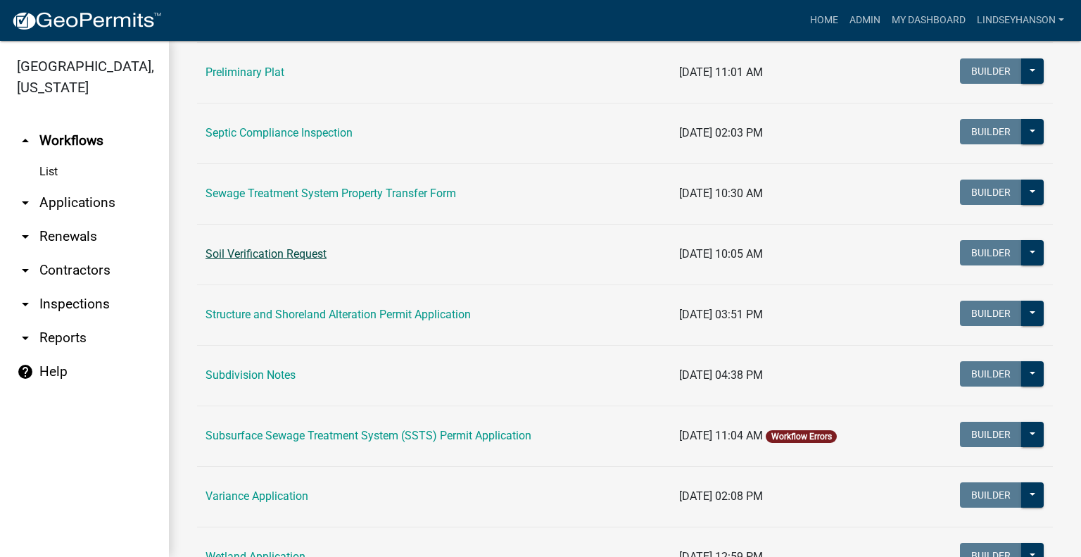
click at [303, 247] on link "Soil Verification Request" at bounding box center [265, 253] width 121 height 13
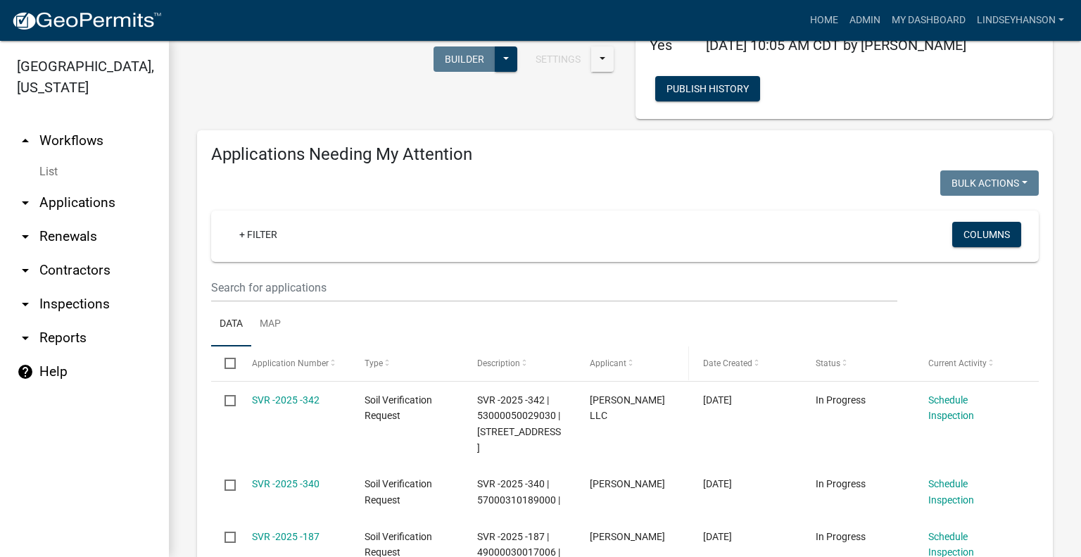
scroll to position [141, 0]
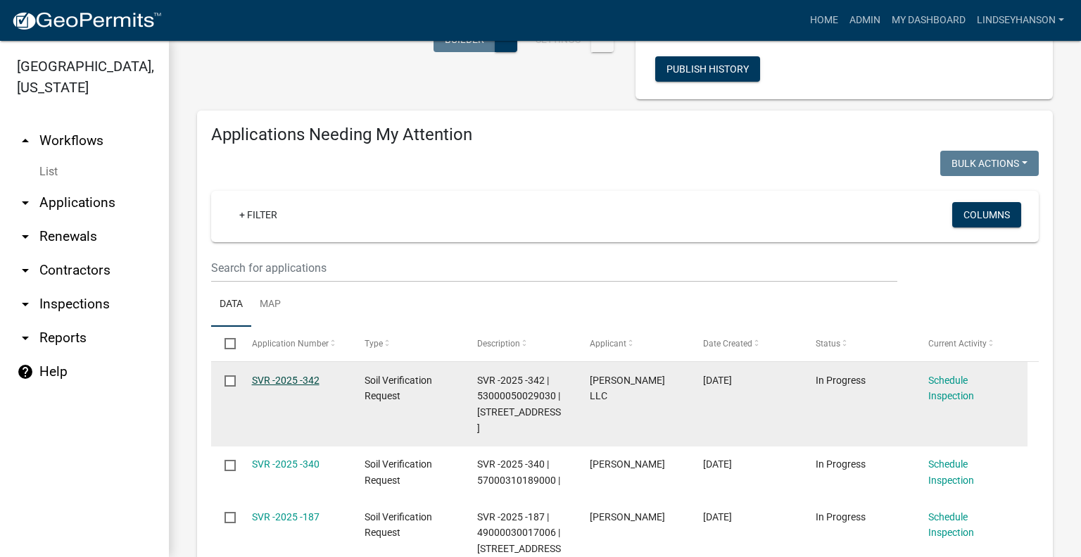
click at [291, 379] on link "SVR -2025 -342" at bounding box center [286, 379] width 68 height 11
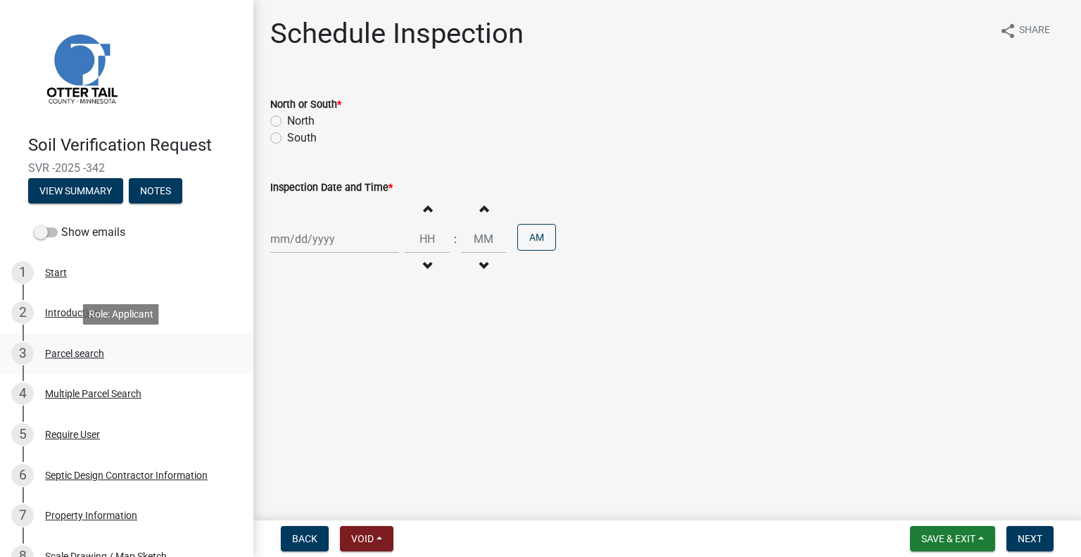
click at [72, 341] on link "3 Parcel search" at bounding box center [126, 353] width 253 height 41
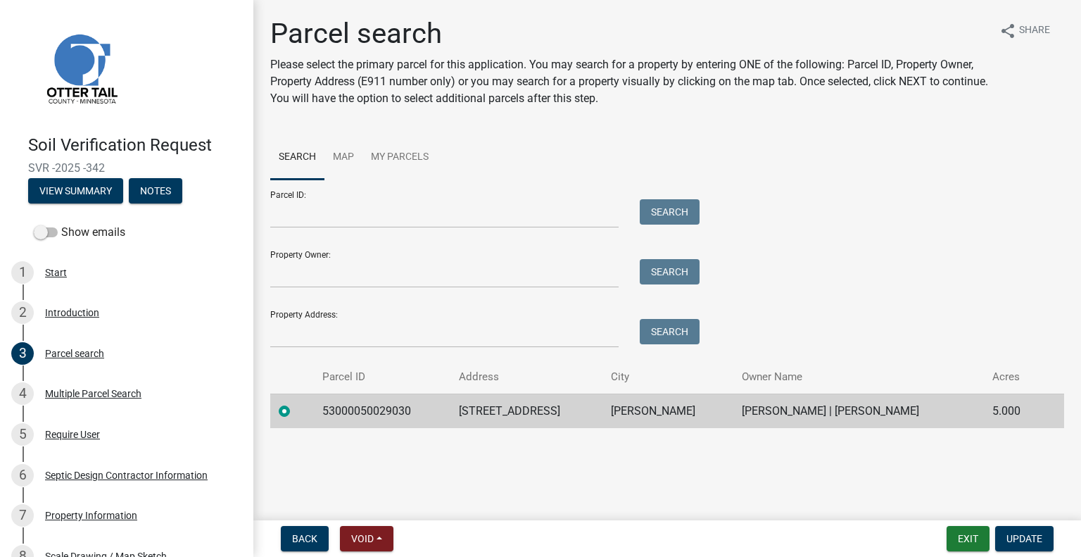
click at [377, 412] on td "53000050029030" at bounding box center [382, 410] width 137 height 34
copy td "53000050029030"
click at [525, 408] on td "39011 HARVEST AVE" at bounding box center [526, 410] width 153 height 34
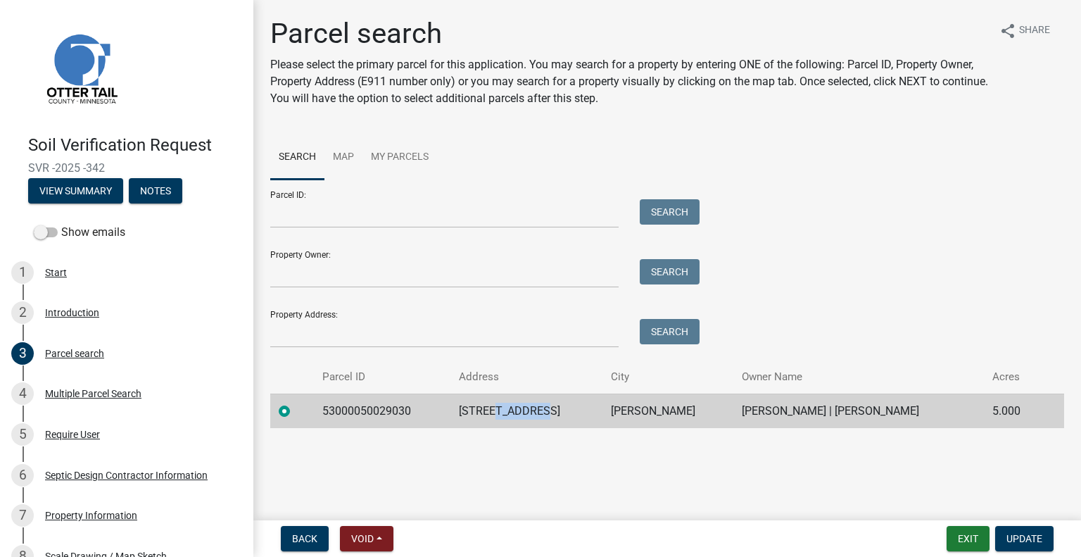
click at [525, 407] on td "39011 HARVEST AVE" at bounding box center [526, 410] width 153 height 34
copy td "39011 HARVEST AVE"
click at [654, 402] on td "PERHAM" at bounding box center [667, 410] width 131 height 34
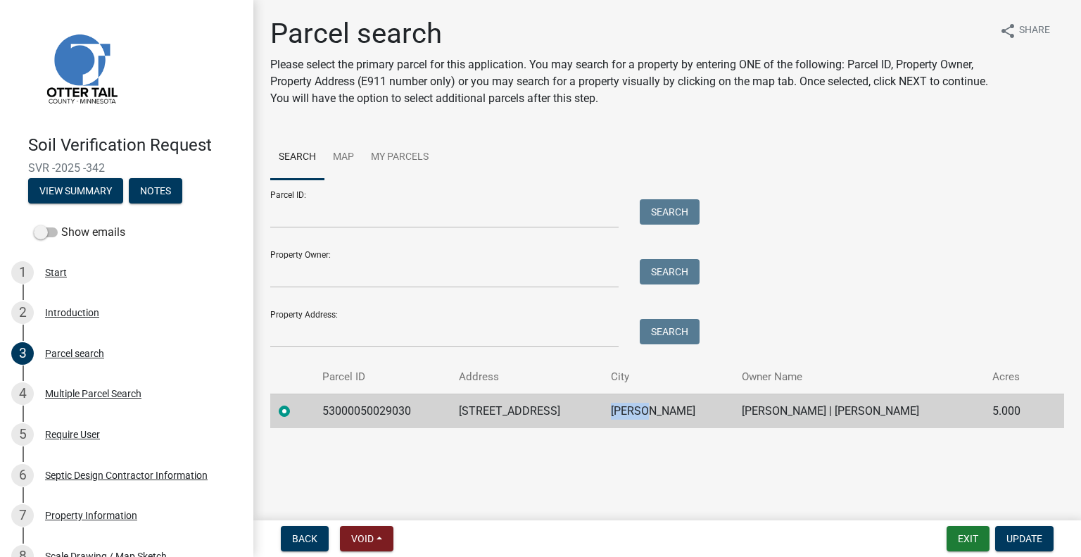
click at [654, 402] on td "PERHAM" at bounding box center [667, 410] width 131 height 34
copy td "PERHAM"
click at [811, 405] on td "CURTIS M ADAMS | BREANNA M ADAMS" at bounding box center [858, 410] width 250 height 34
click at [811, 404] on td "CURTIS M ADAMS | BREANNA M ADAMS" at bounding box center [858, 410] width 250 height 34
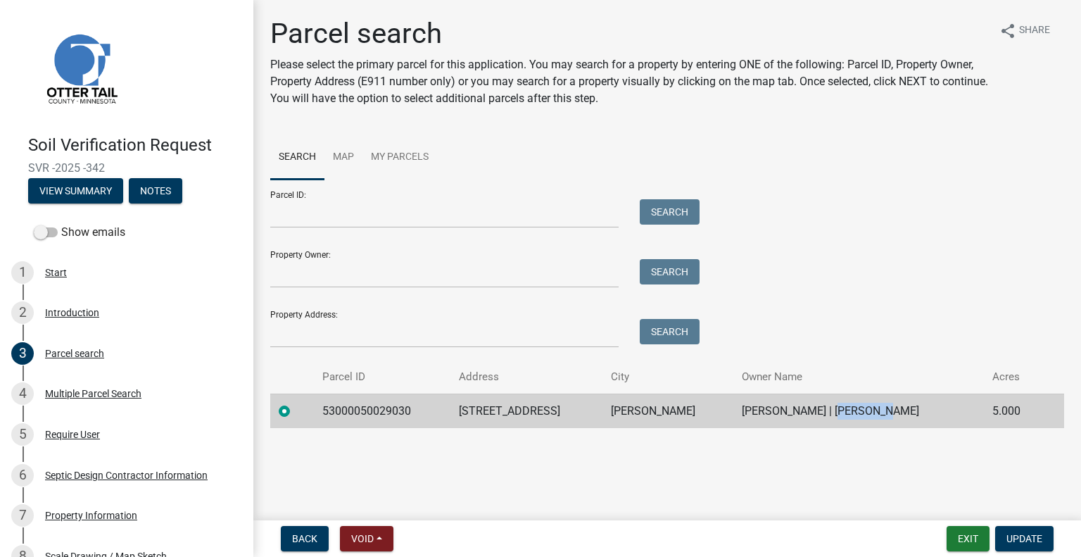
click at [811, 404] on td "CURTIS M ADAMS | BREANNA M ADAMS" at bounding box center [858, 410] width 250 height 34
copy td "CURTIS M ADAMS | BREANNA M ADAMS"
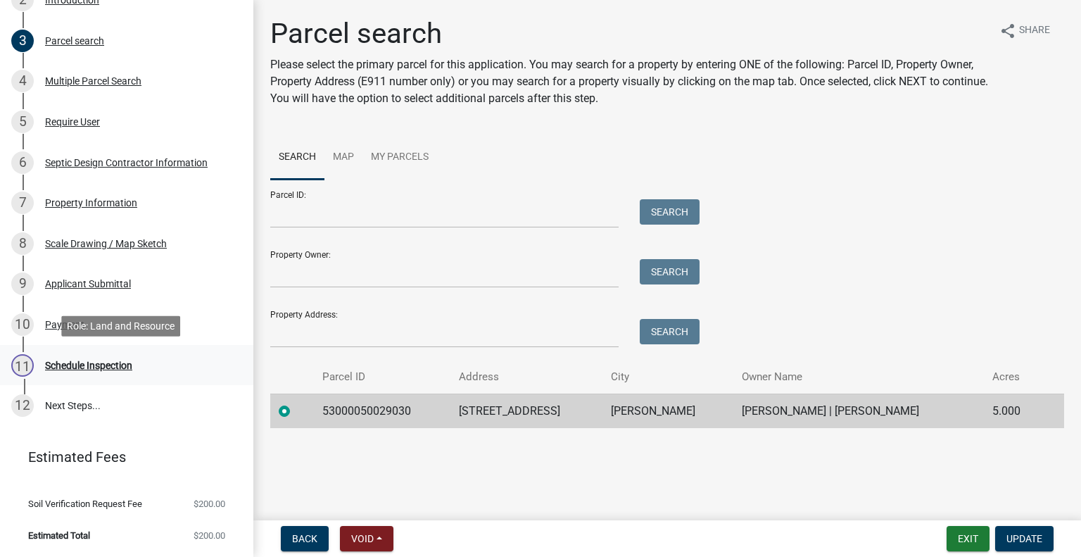
click at [134, 362] on div "11 Schedule Inspection" at bounding box center [121, 365] width 220 height 23
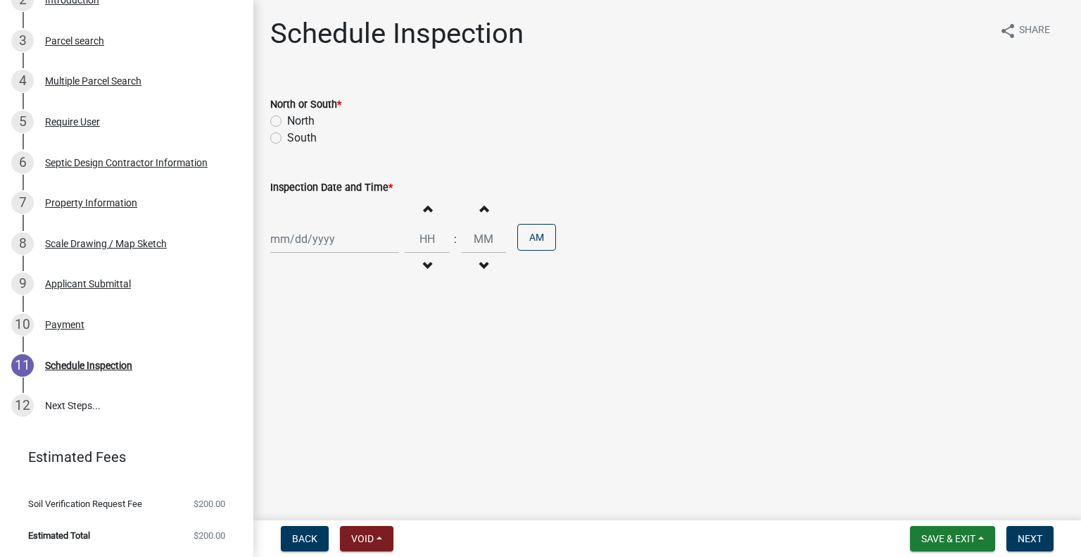
click at [298, 122] on label "North" at bounding box center [300, 121] width 27 height 17
click at [296, 122] on input "North" at bounding box center [291, 117] width 9 height 9
radio input "true"
select select "9"
select select "2025"
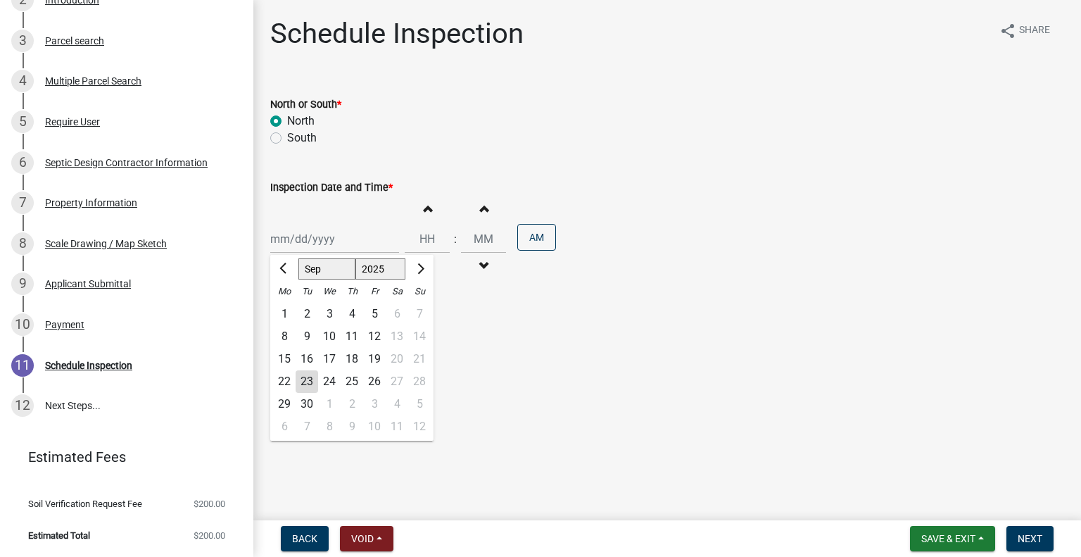
drag, startPoint x: 326, startPoint y: 236, endPoint x: 348, endPoint y: 253, distance: 27.7
click at [326, 236] on div "Jan Feb Mar Apr May Jun Jul Aug Sep Oct Nov Dec 1525 1526 1527 1528 1529 1530 1…" at bounding box center [334, 238] width 129 height 29
click at [328, 377] on div "24" at bounding box center [329, 381] width 23 height 23
type input "09/24/2025"
click at [424, 212] on span "button" at bounding box center [427, 208] width 7 height 11
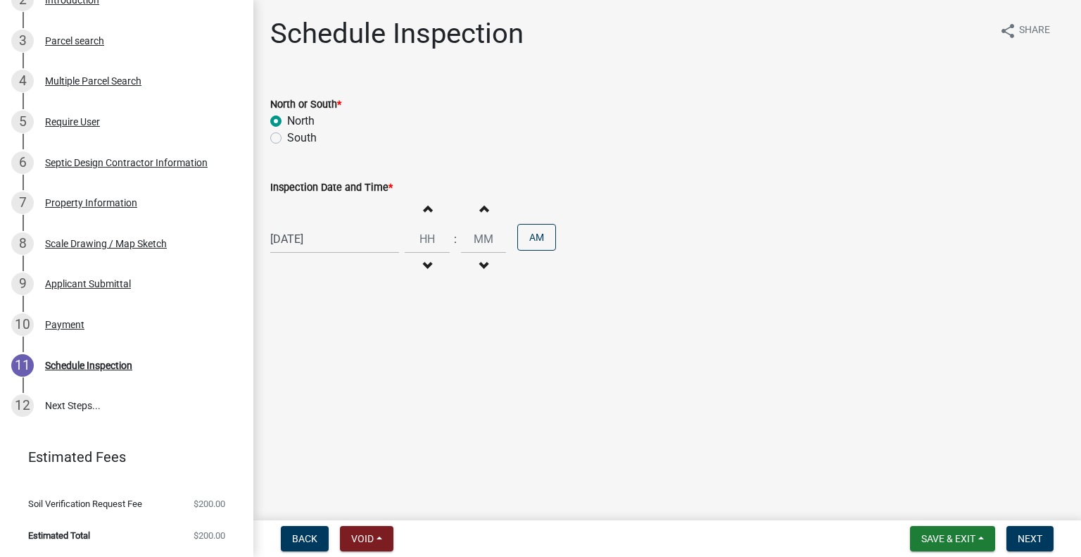
type input "01"
type input "00"
click at [424, 206] on span "button" at bounding box center [427, 208] width 7 height 11
type input "02"
click at [529, 233] on button "AM" at bounding box center [536, 237] width 39 height 27
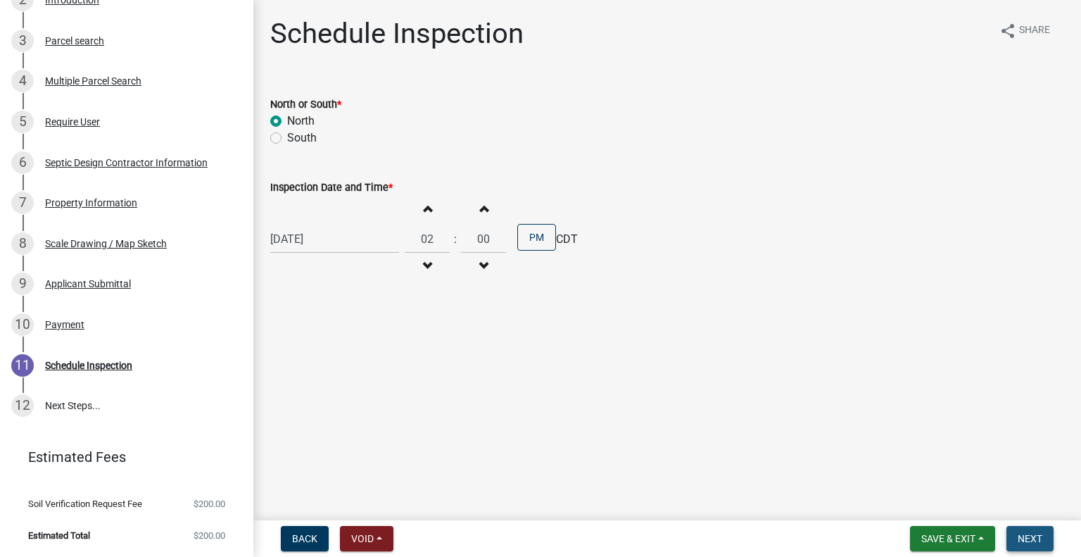
click at [1041, 528] on button "Next" at bounding box center [1029, 538] width 47 height 25
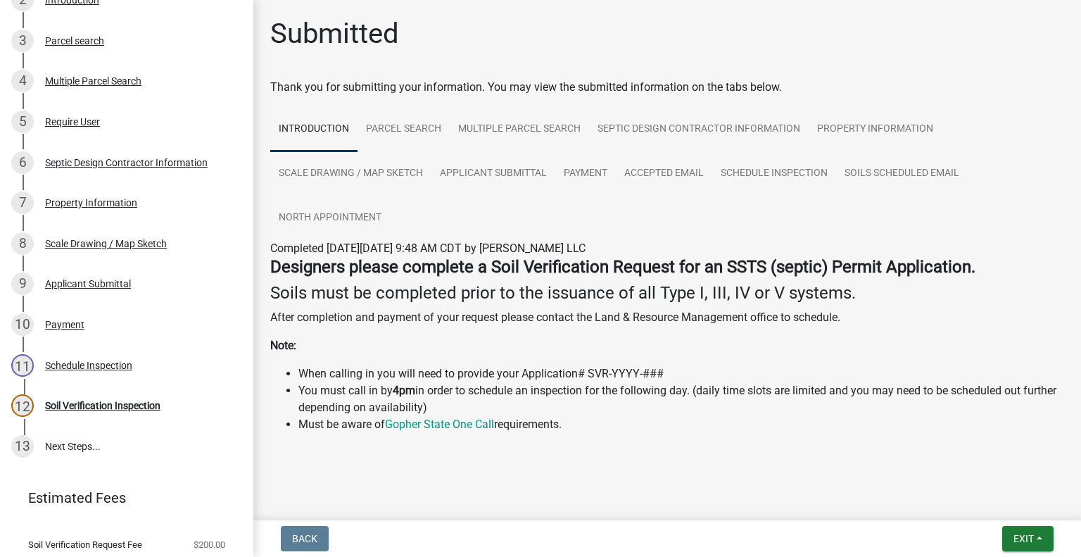
scroll to position [353, 0]
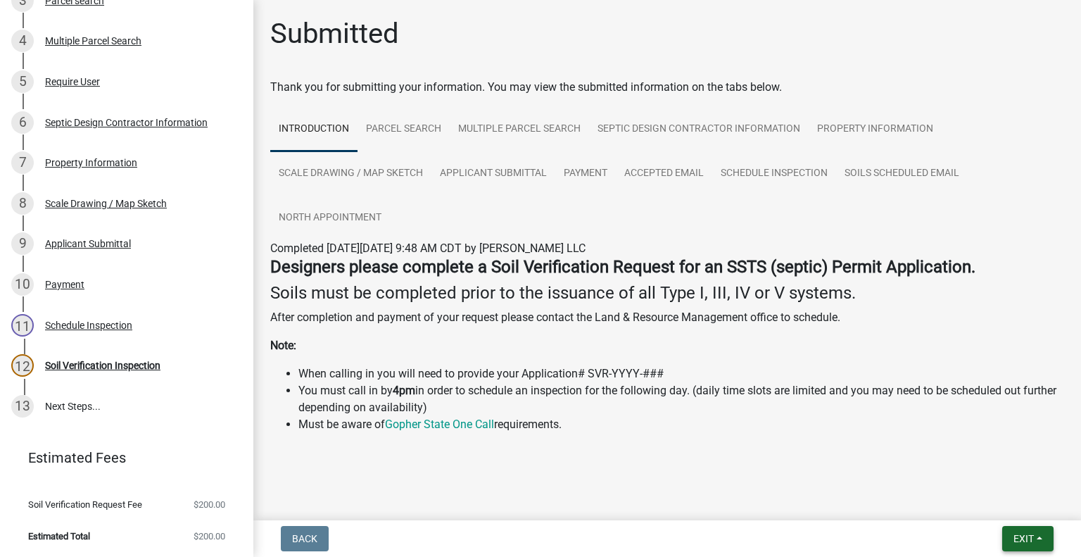
click at [1017, 546] on button "Exit" at bounding box center [1027, 538] width 51 height 25
click at [1000, 500] on button "Save & Exit" at bounding box center [997, 502] width 113 height 34
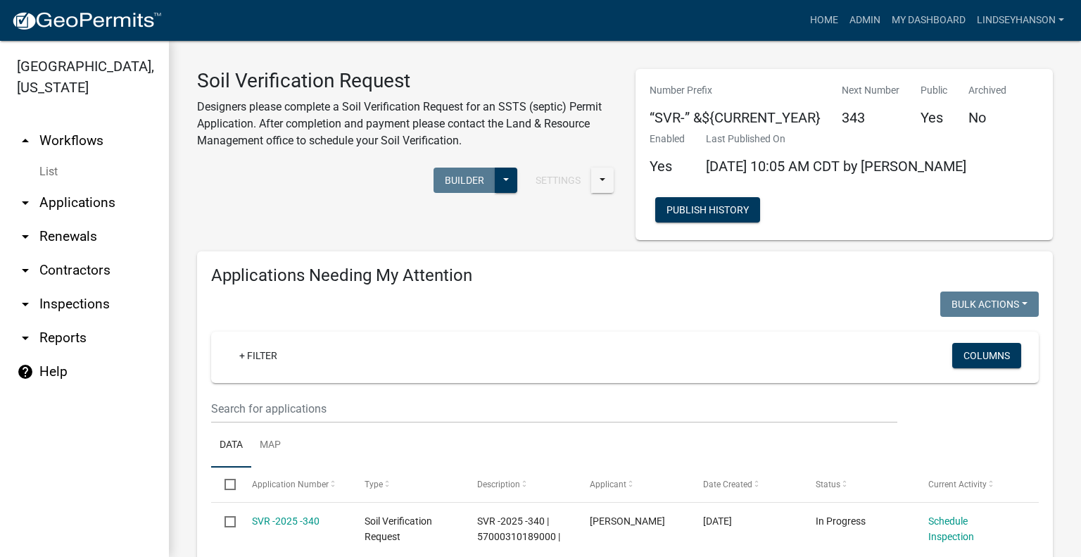
click at [127, 201] on link "arrow_drop_down Applications" at bounding box center [84, 203] width 169 height 34
